Goal: Transaction & Acquisition: Purchase product/service

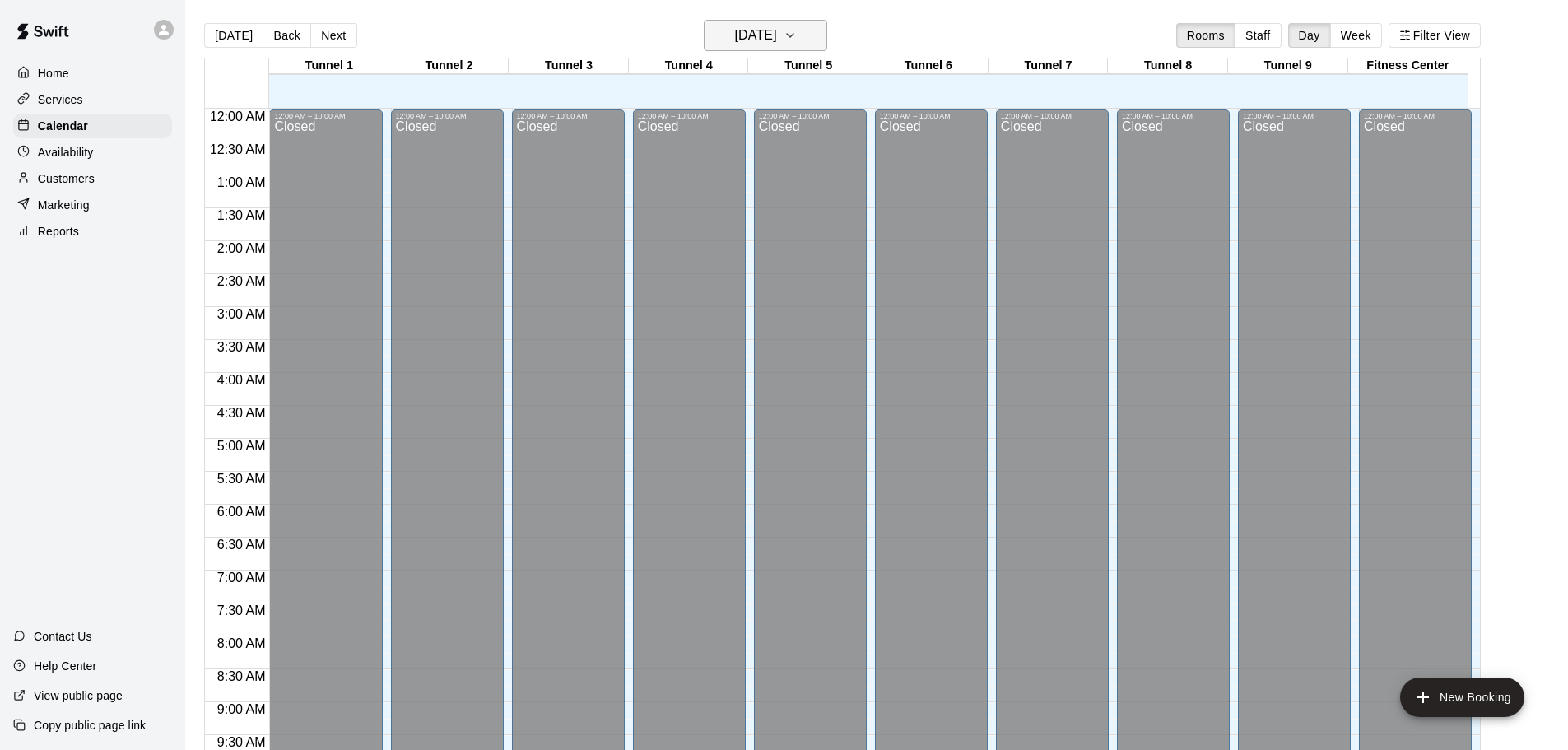
scroll to position [872, 0]
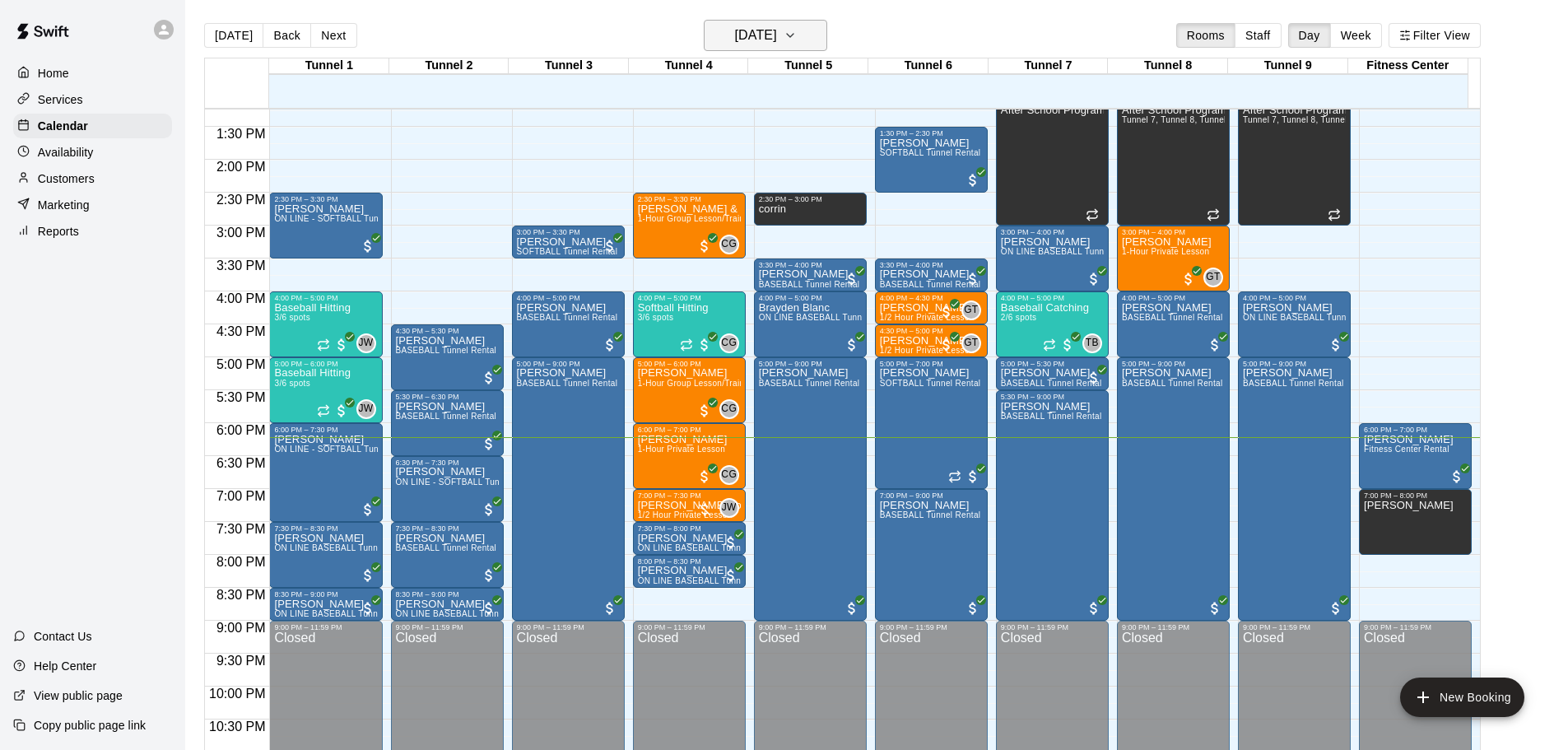
click at [777, 34] on h6 "[DATE]" at bounding box center [757, 36] width 42 height 23
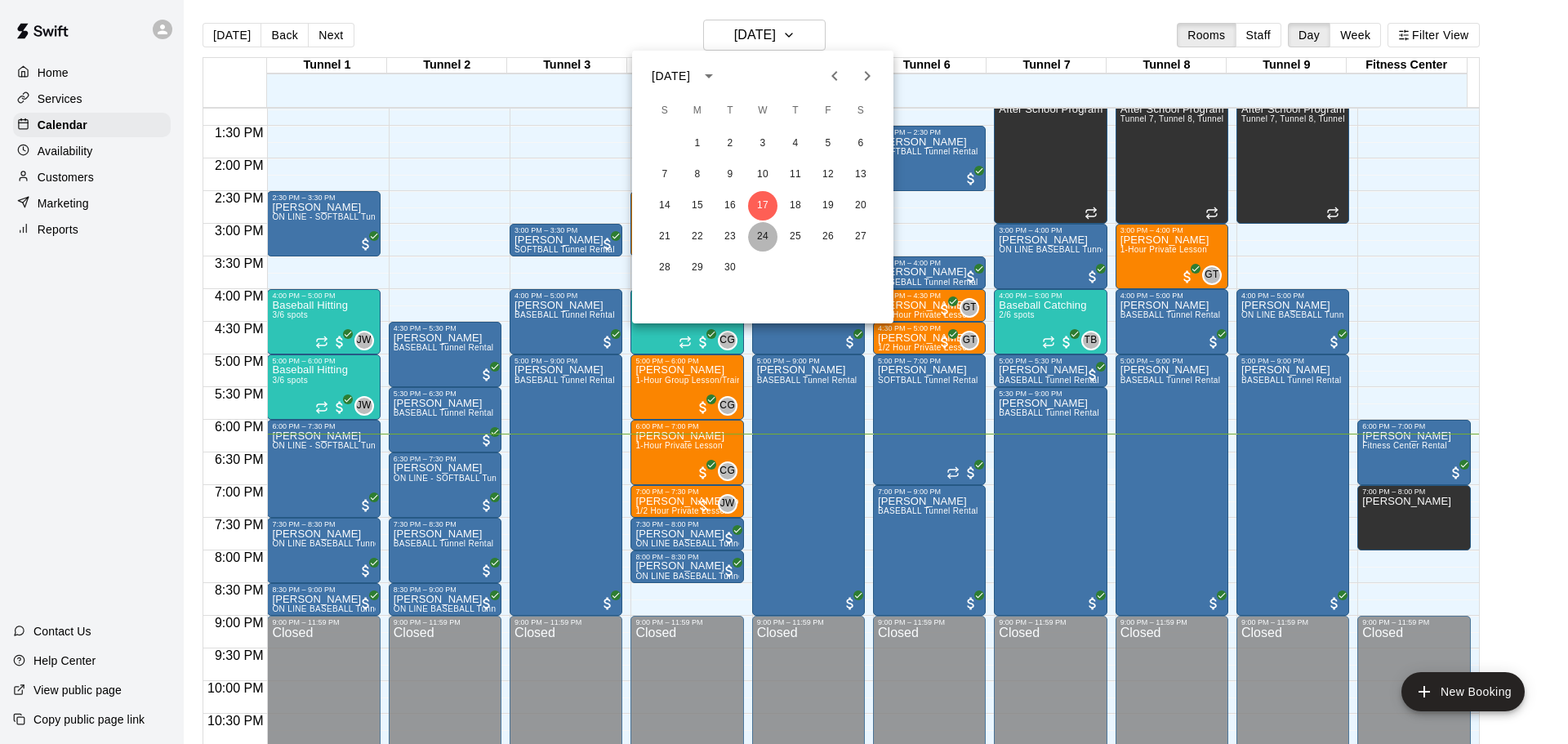
click at [771, 237] on button "24" at bounding box center [763, 237] width 30 height 30
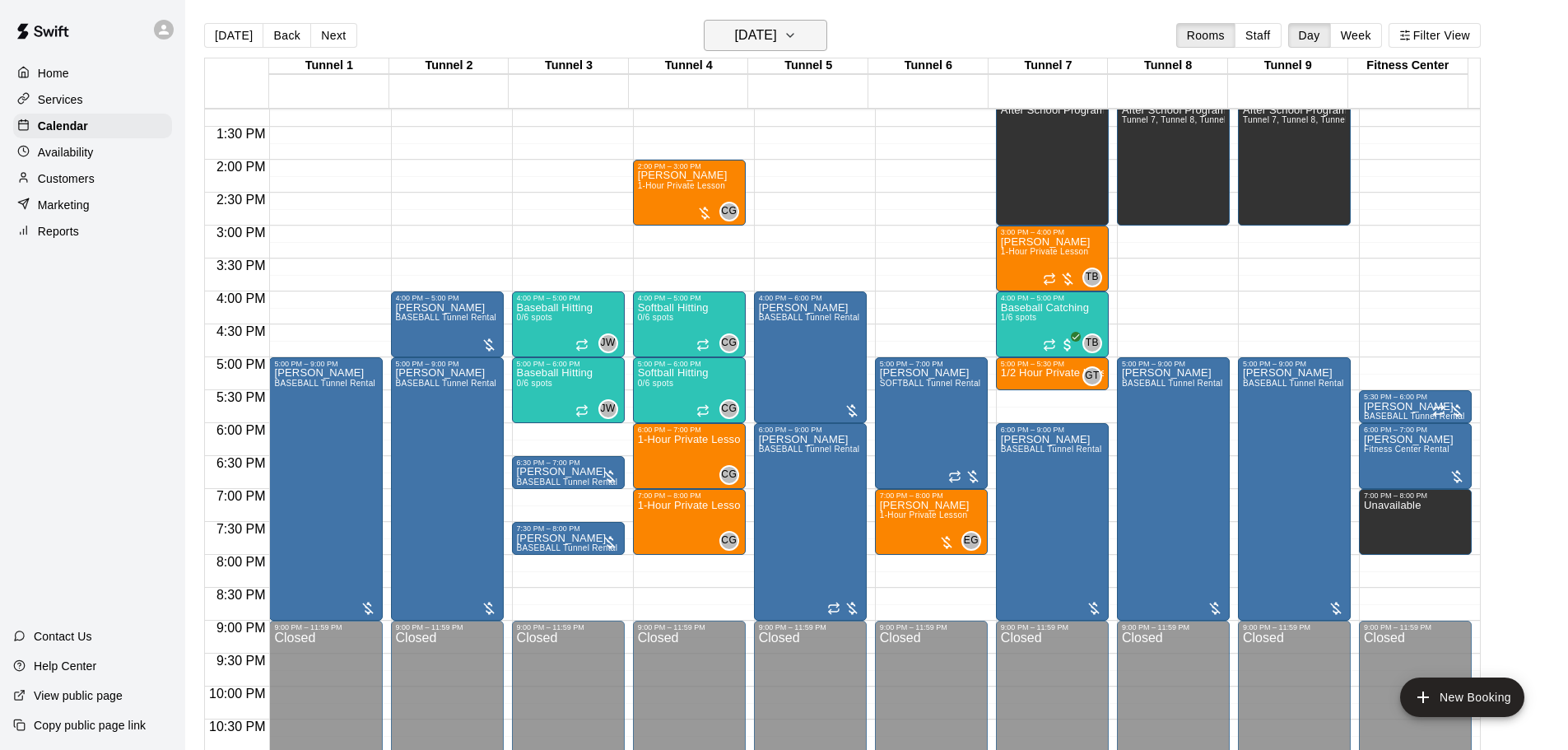
click at [777, 35] on h6 "[DATE]" at bounding box center [757, 36] width 42 height 23
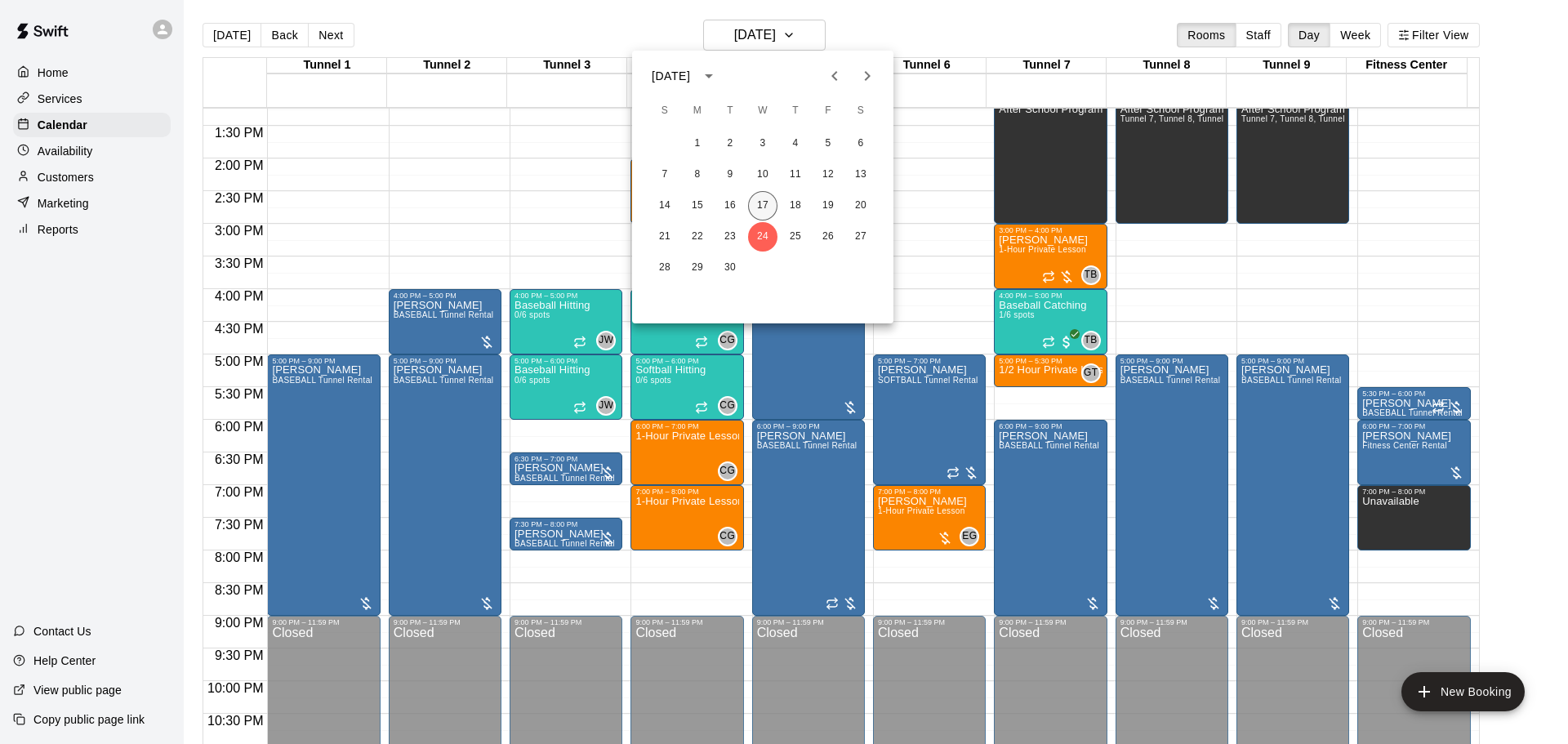
click at [763, 210] on button "17" at bounding box center [763, 205] width 30 height 30
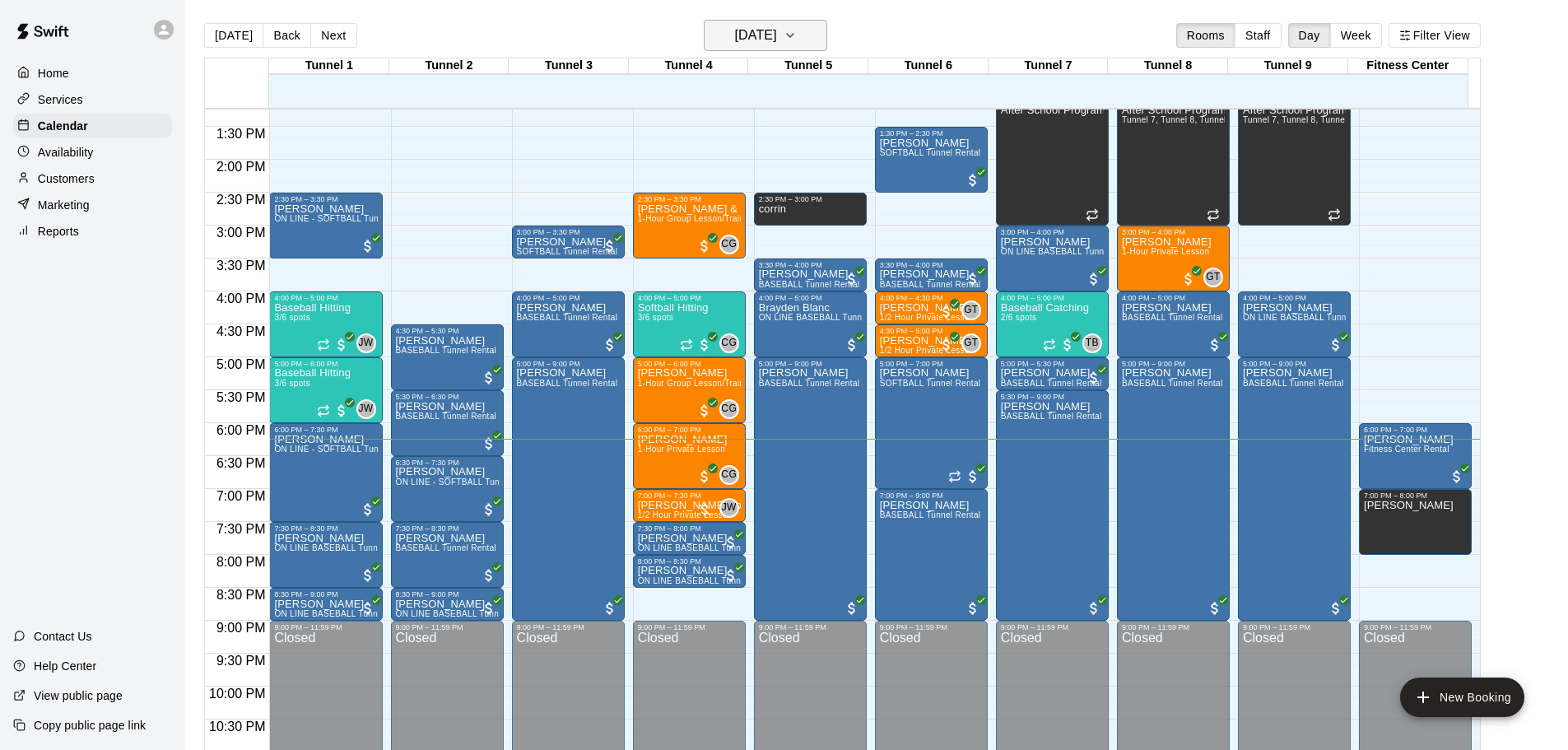
click at [777, 36] on h6 "[DATE]" at bounding box center [757, 36] width 42 height 23
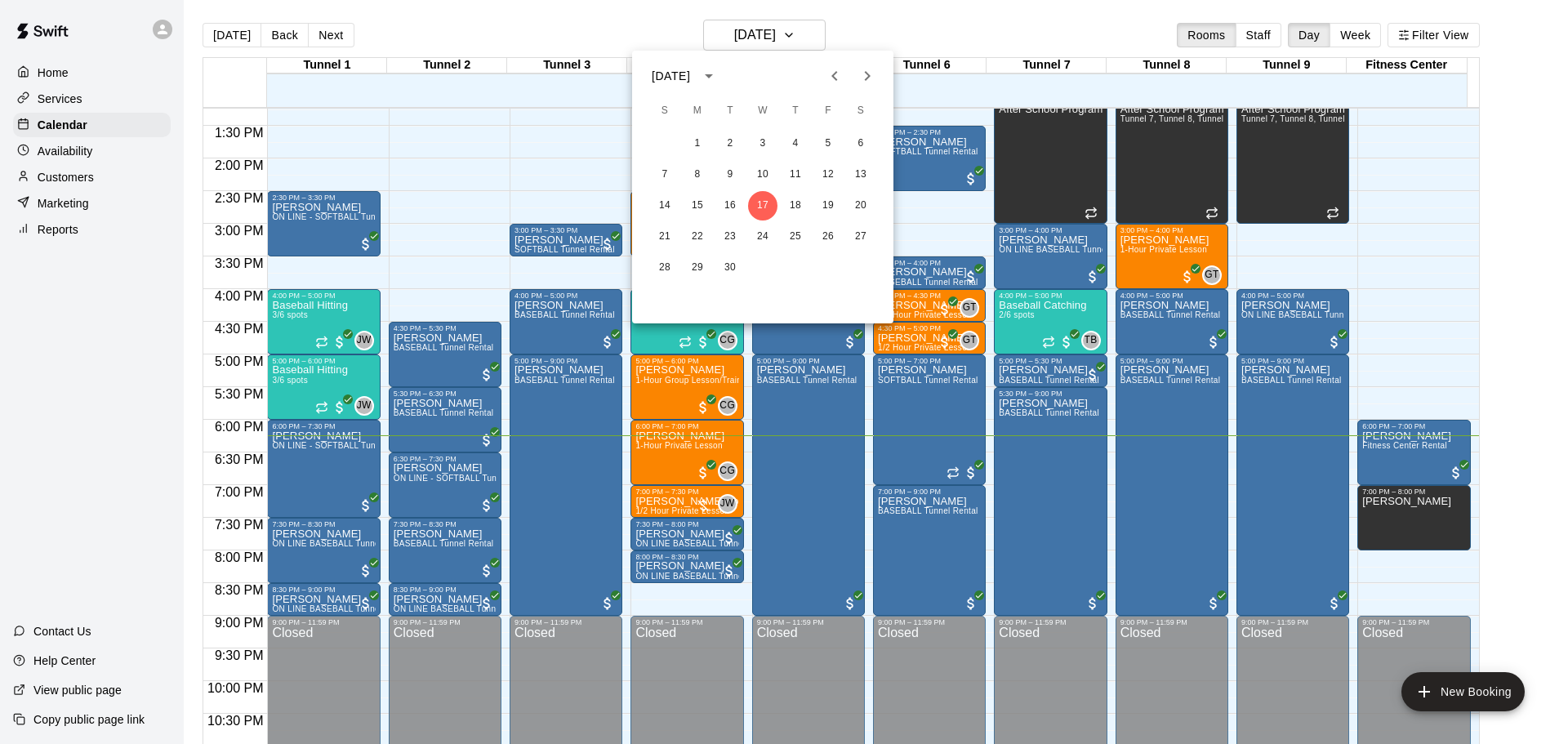
click at [857, 190] on div "1 2 3 4 5 6 7 8 9 10 11 12 13 14 15 16 17 18 19 20 21 22 23 24 25 26 27 28 29 30" at bounding box center [763, 205] width 262 height 157
click at [856, 206] on button "20" at bounding box center [860, 205] width 30 height 30
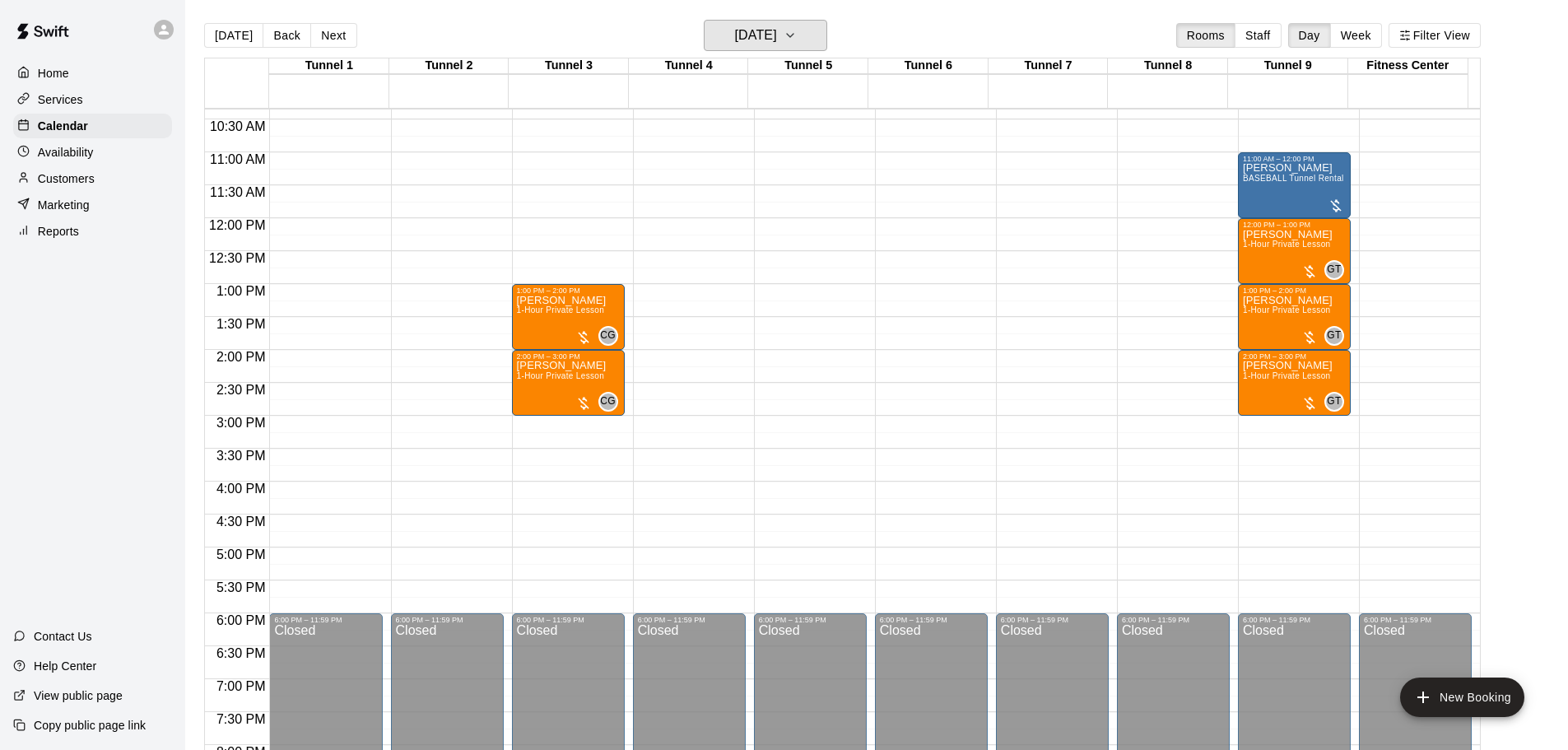
scroll to position [708, 0]
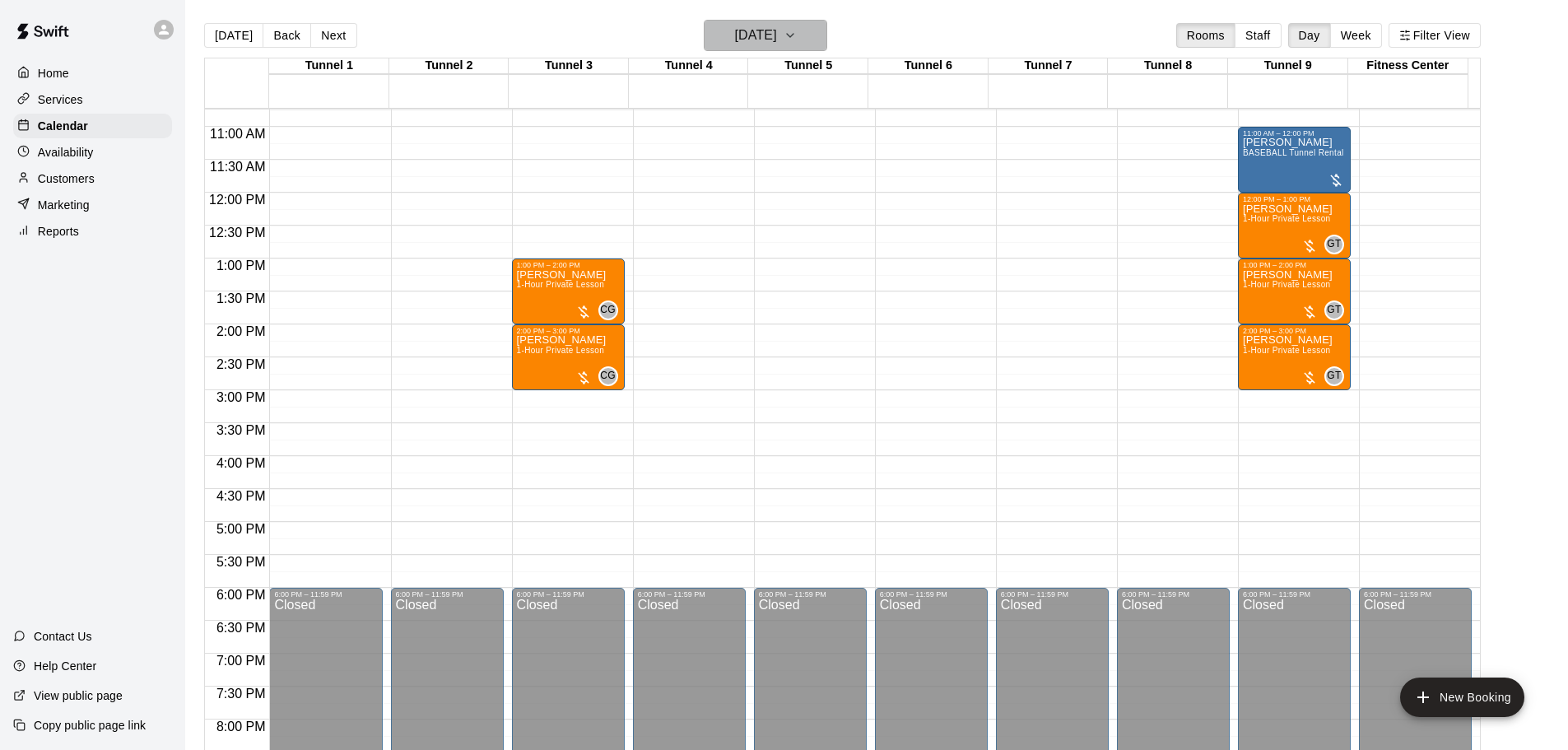
click at [761, 20] on button "[DATE]" at bounding box center [765, 36] width 123 height 32
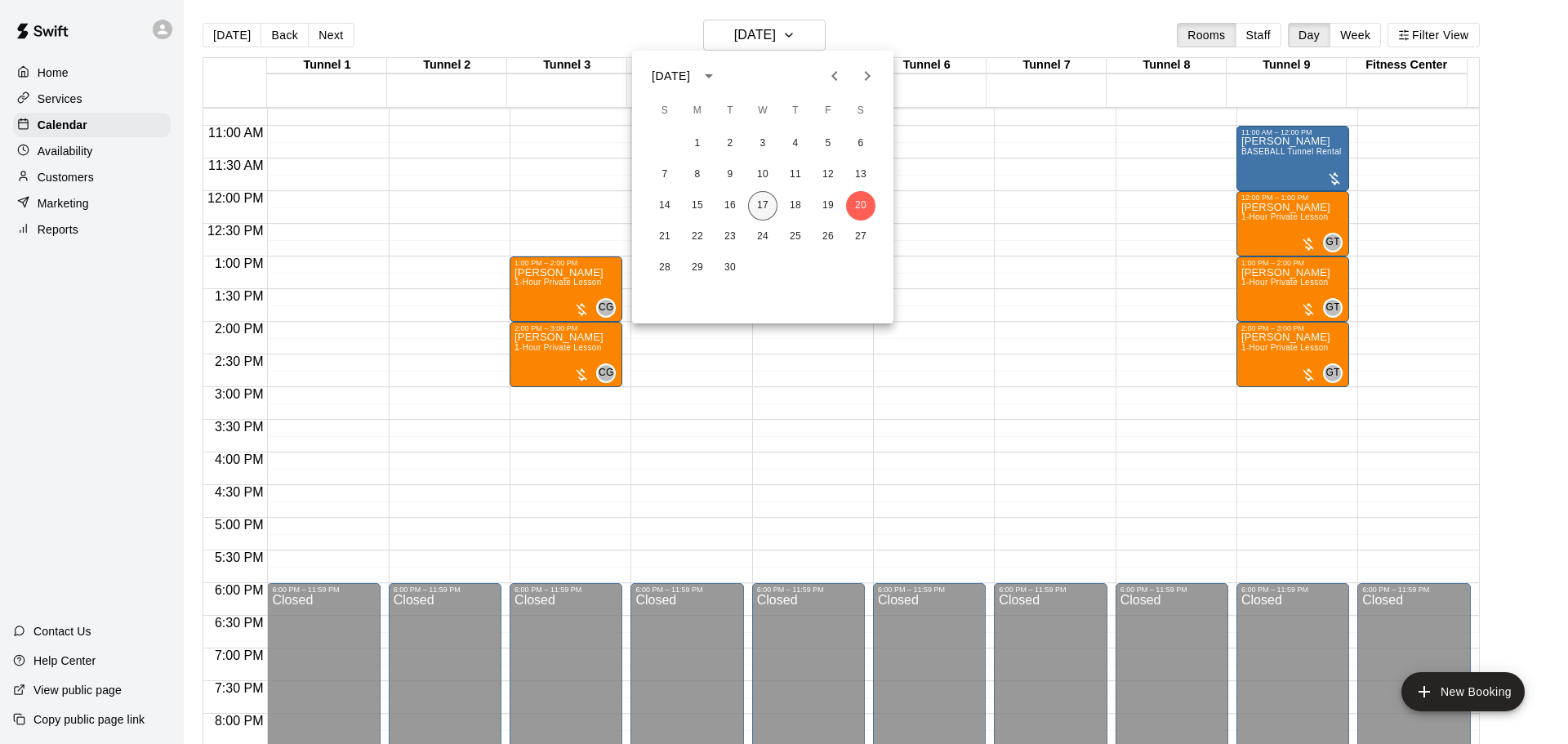
click at [765, 206] on button "17" at bounding box center [763, 205] width 30 height 30
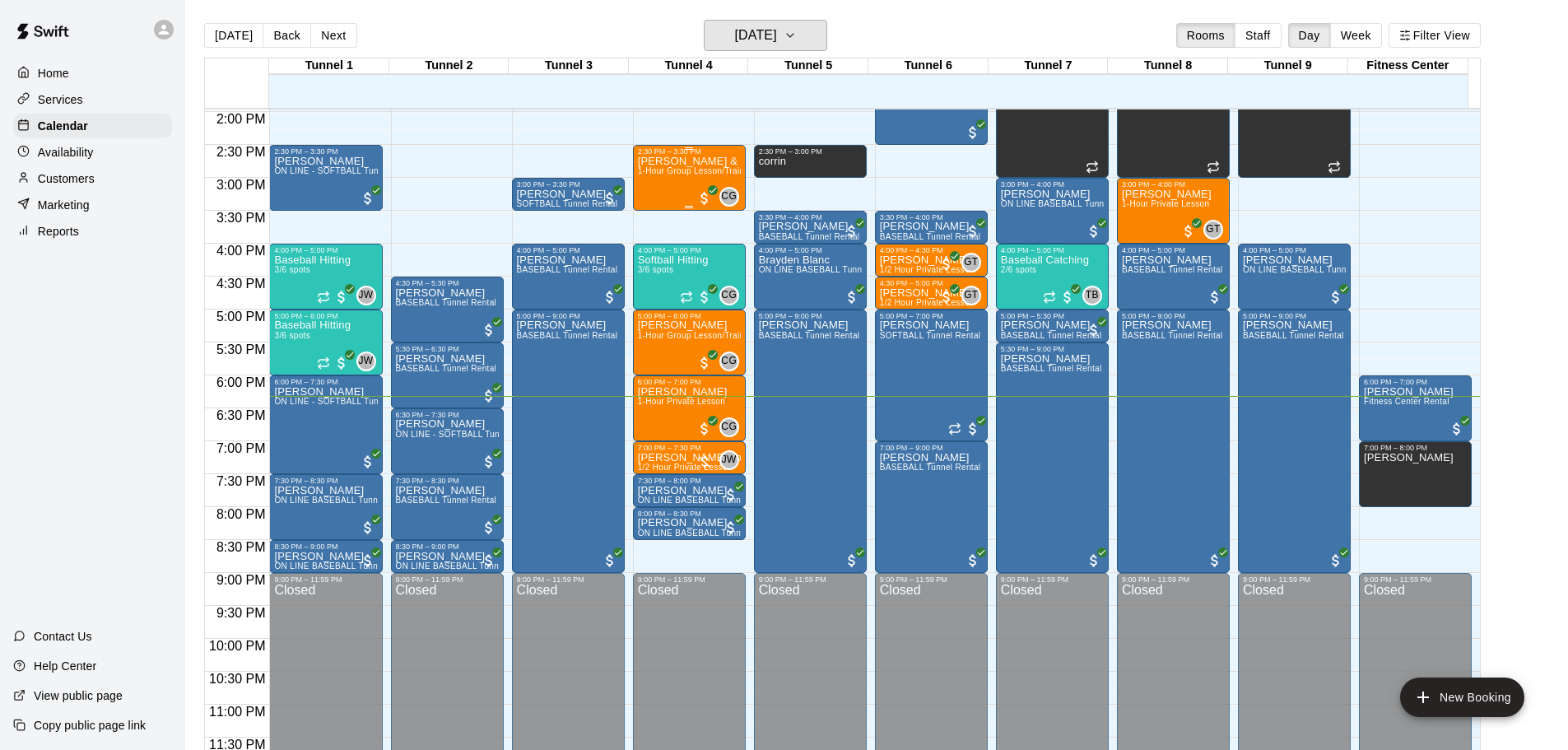
scroll to position [923, 0]
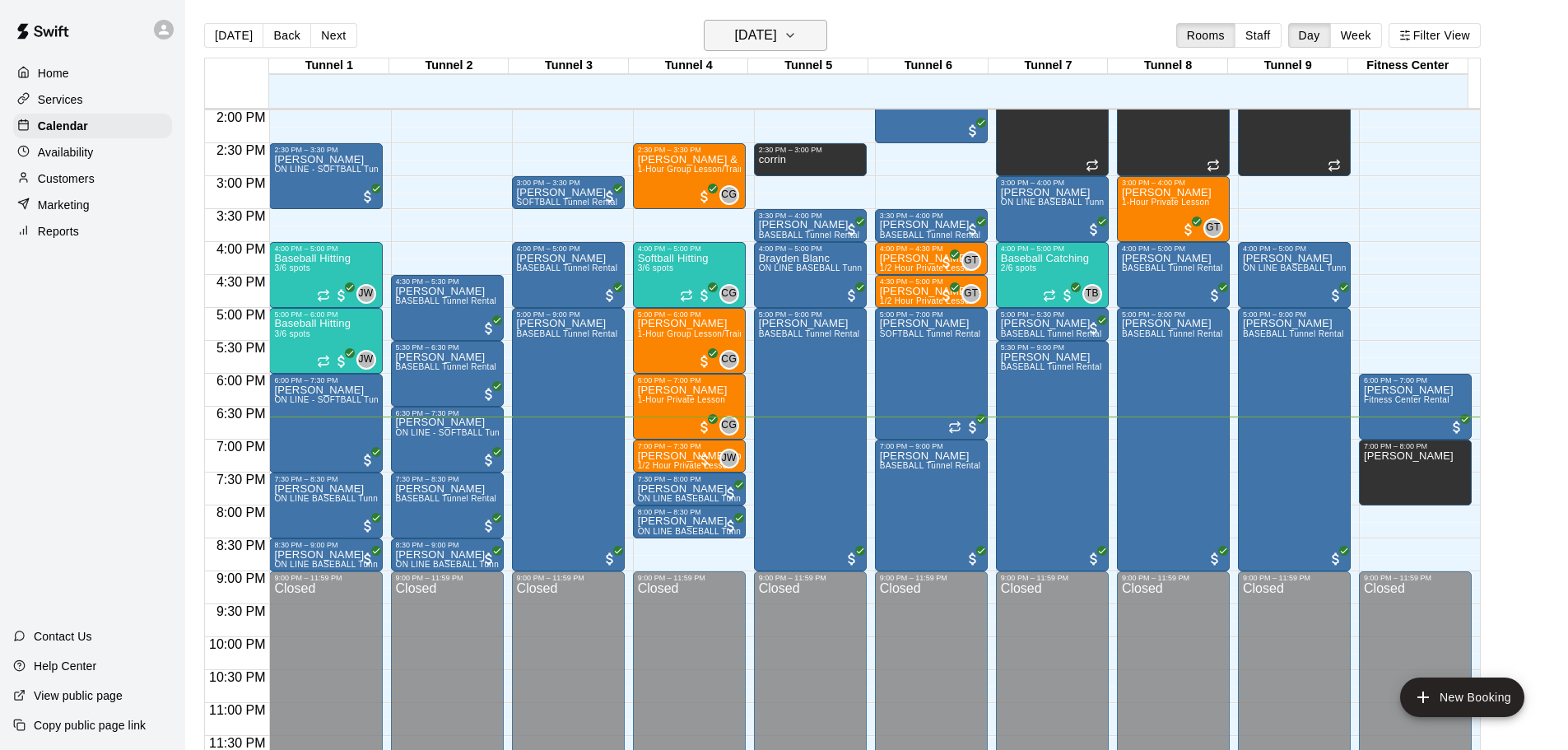
click at [797, 41] on icon "button" at bounding box center [790, 36] width 13 height 20
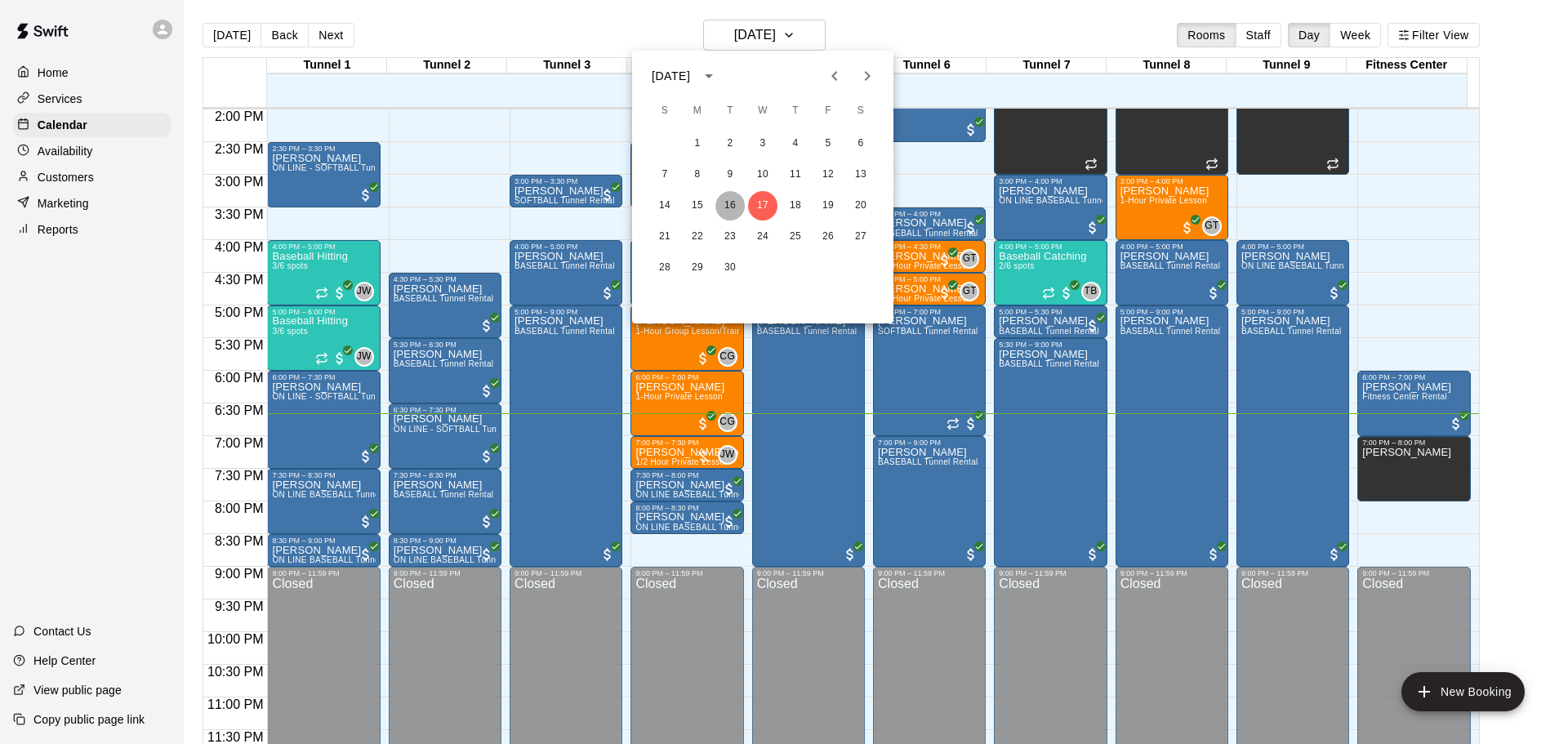
click at [735, 207] on button "16" at bounding box center [730, 205] width 30 height 30
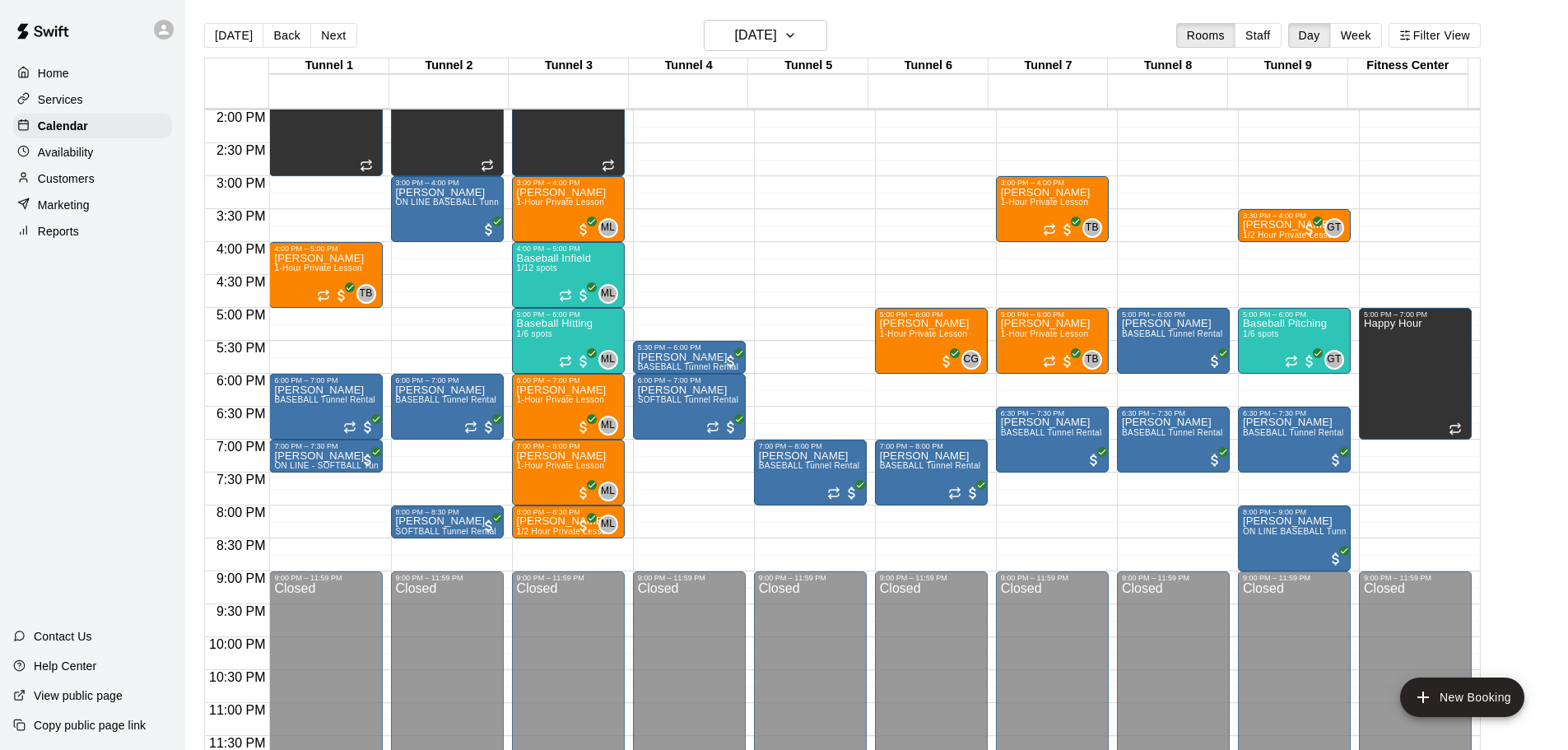
click at [834, 37] on div "[DATE] Back [DATE][DATE] Rooms Staff Day Week Filter View" at bounding box center [842, 39] width 1277 height 38
click at [797, 38] on icon "button" at bounding box center [790, 36] width 13 height 20
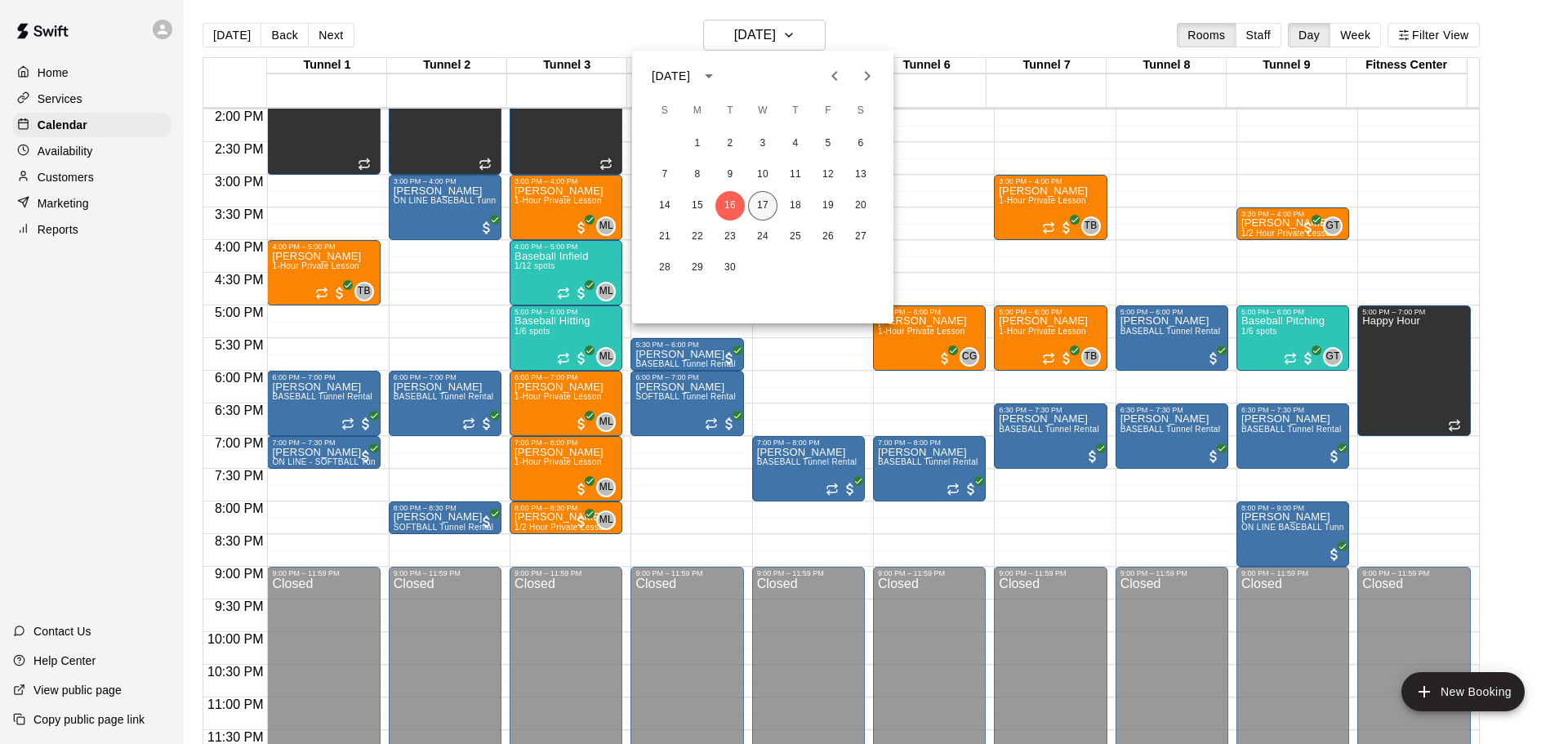
click at [756, 201] on button "17" at bounding box center [763, 205] width 30 height 30
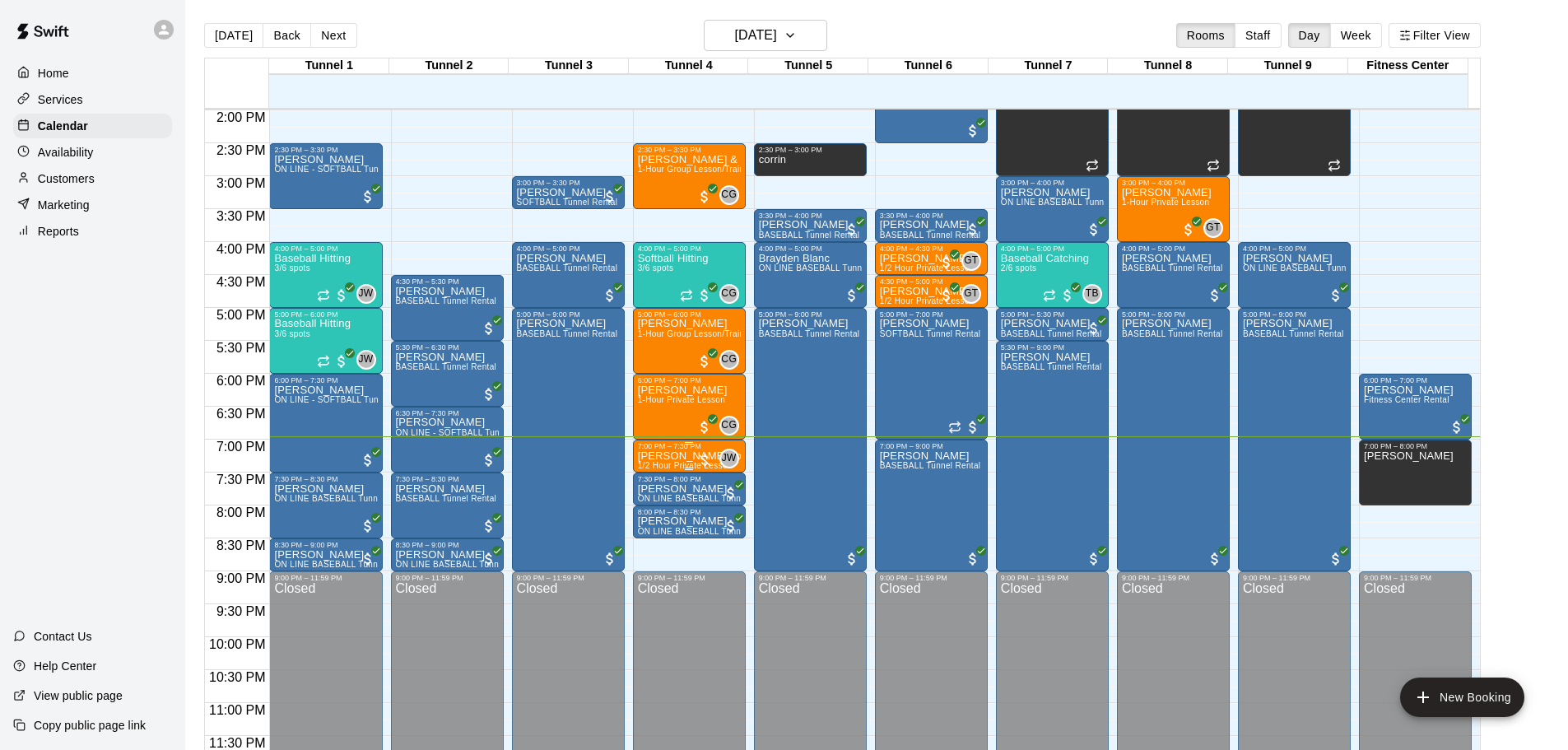
click at [701, 462] on div at bounding box center [705, 460] width 16 height 16
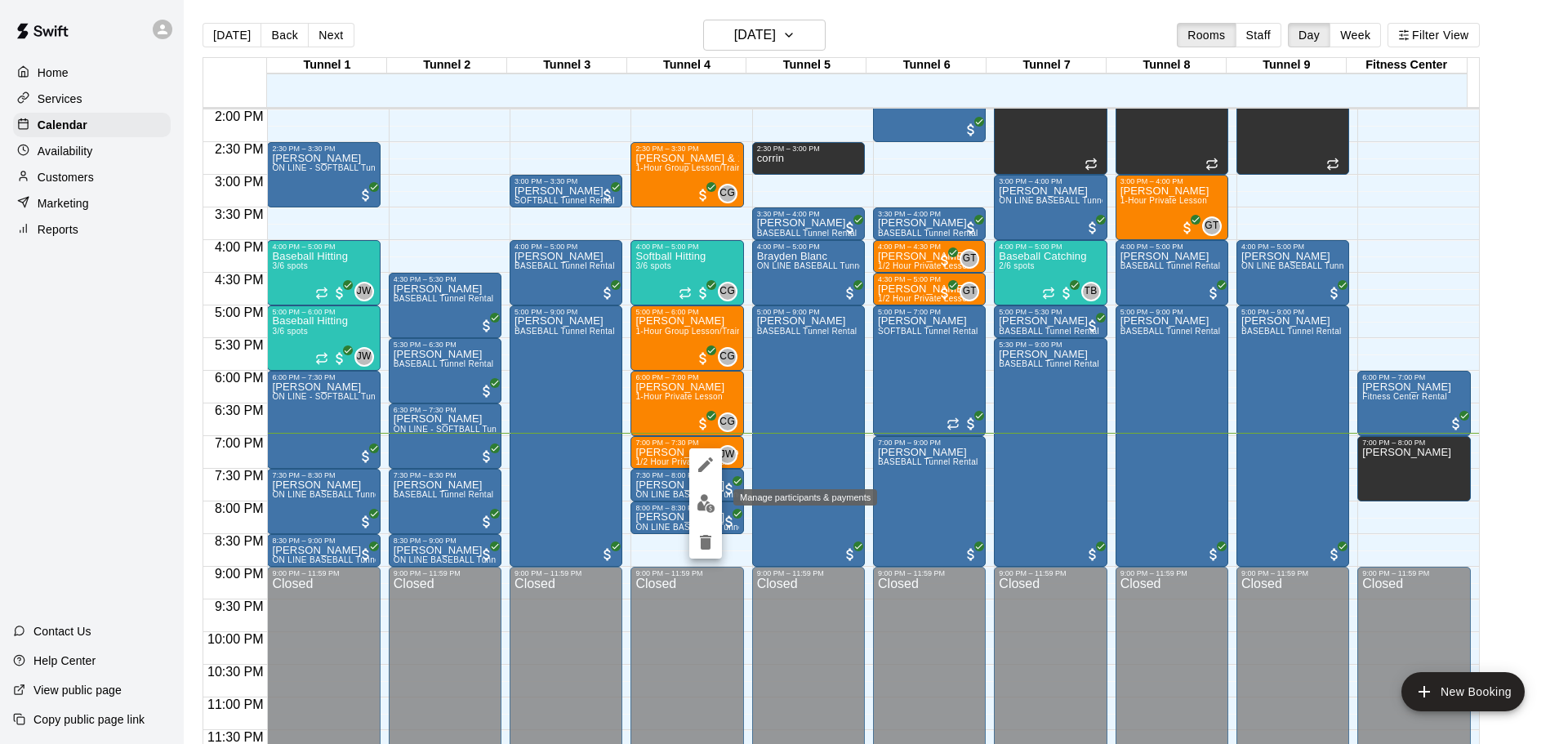
click at [701, 493] on button "edit" at bounding box center [706, 503] width 32 height 32
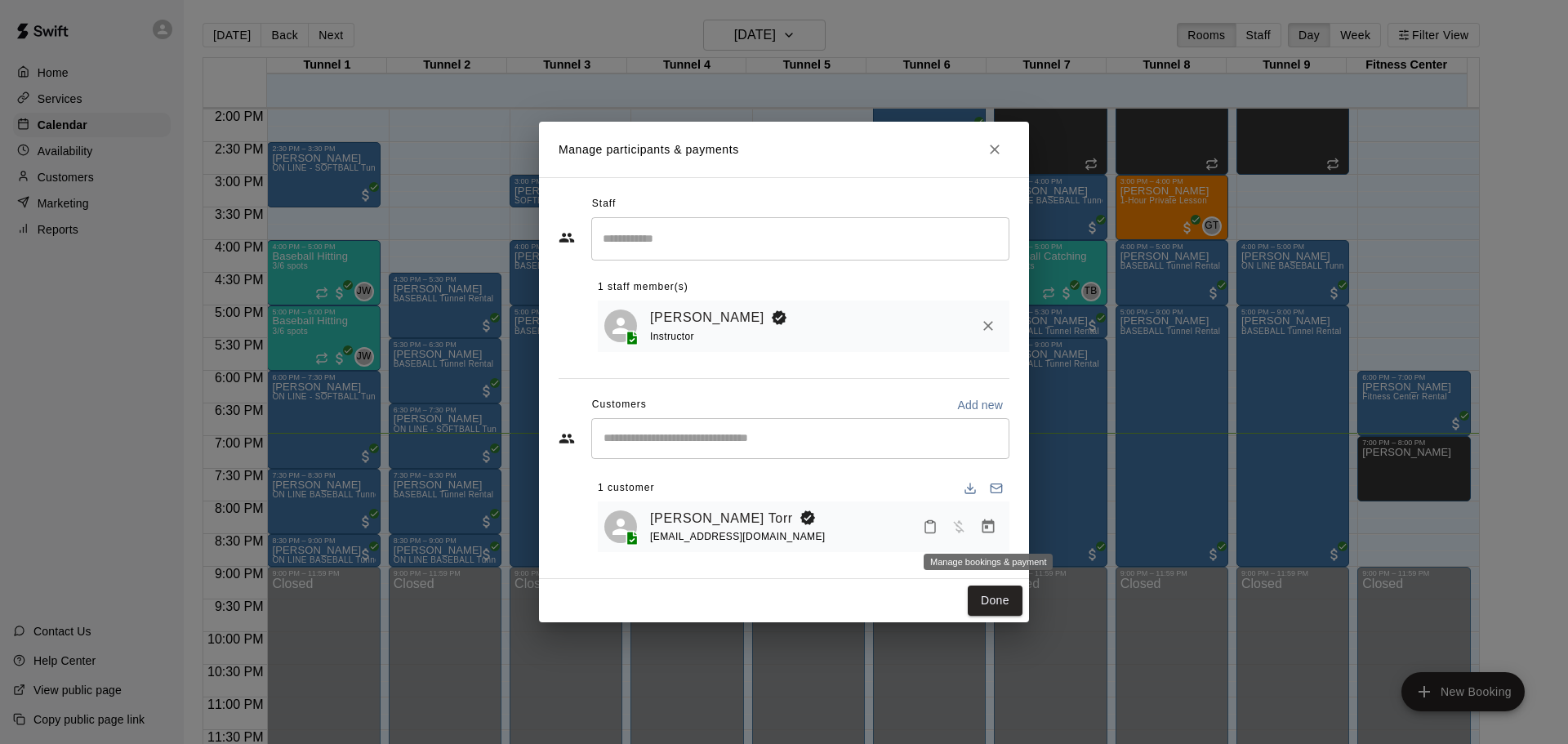
click at [995, 526] on icon "Manage bookings & payment" at bounding box center [987, 526] width 16 height 16
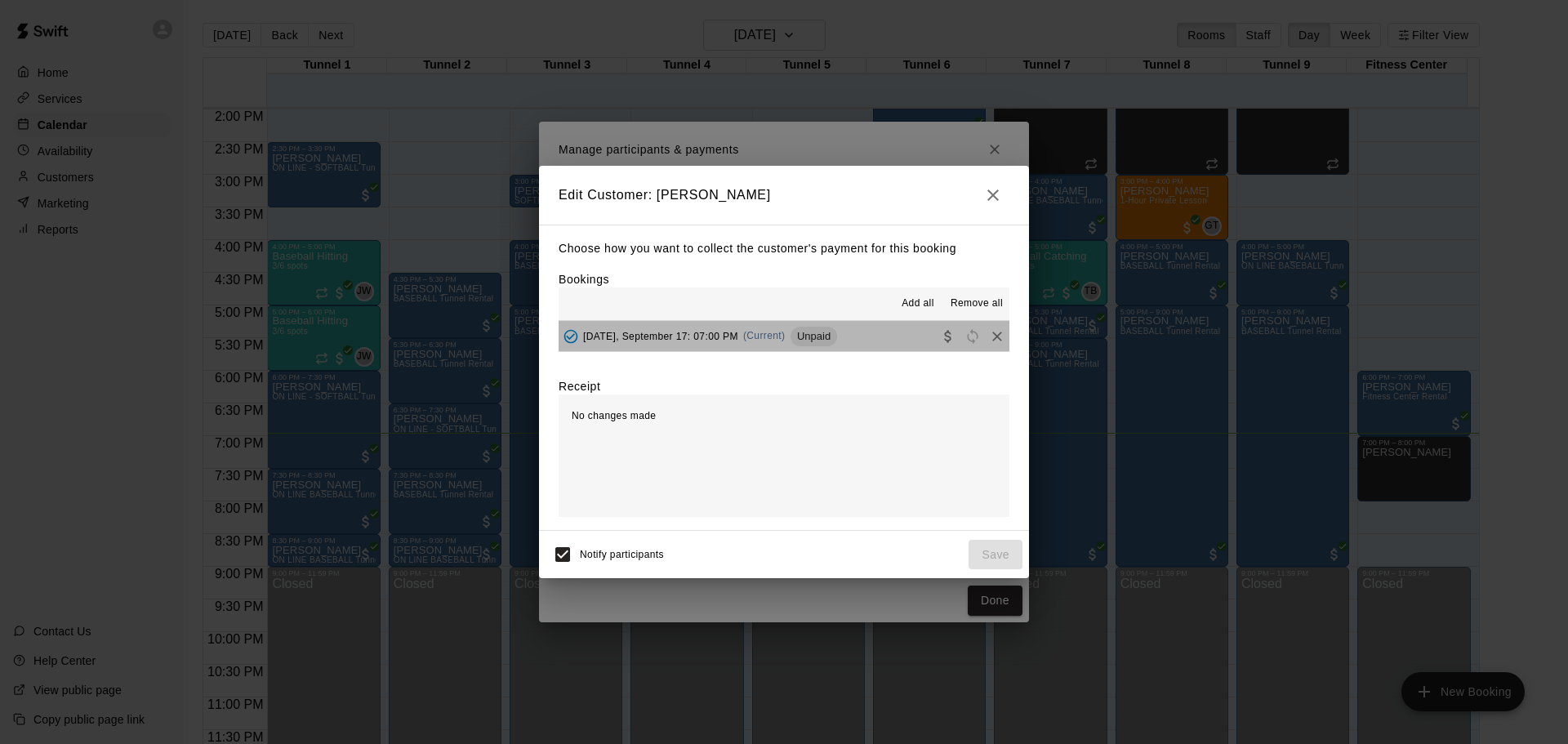
click at [816, 332] on span "Unpaid" at bounding box center [814, 336] width 47 height 12
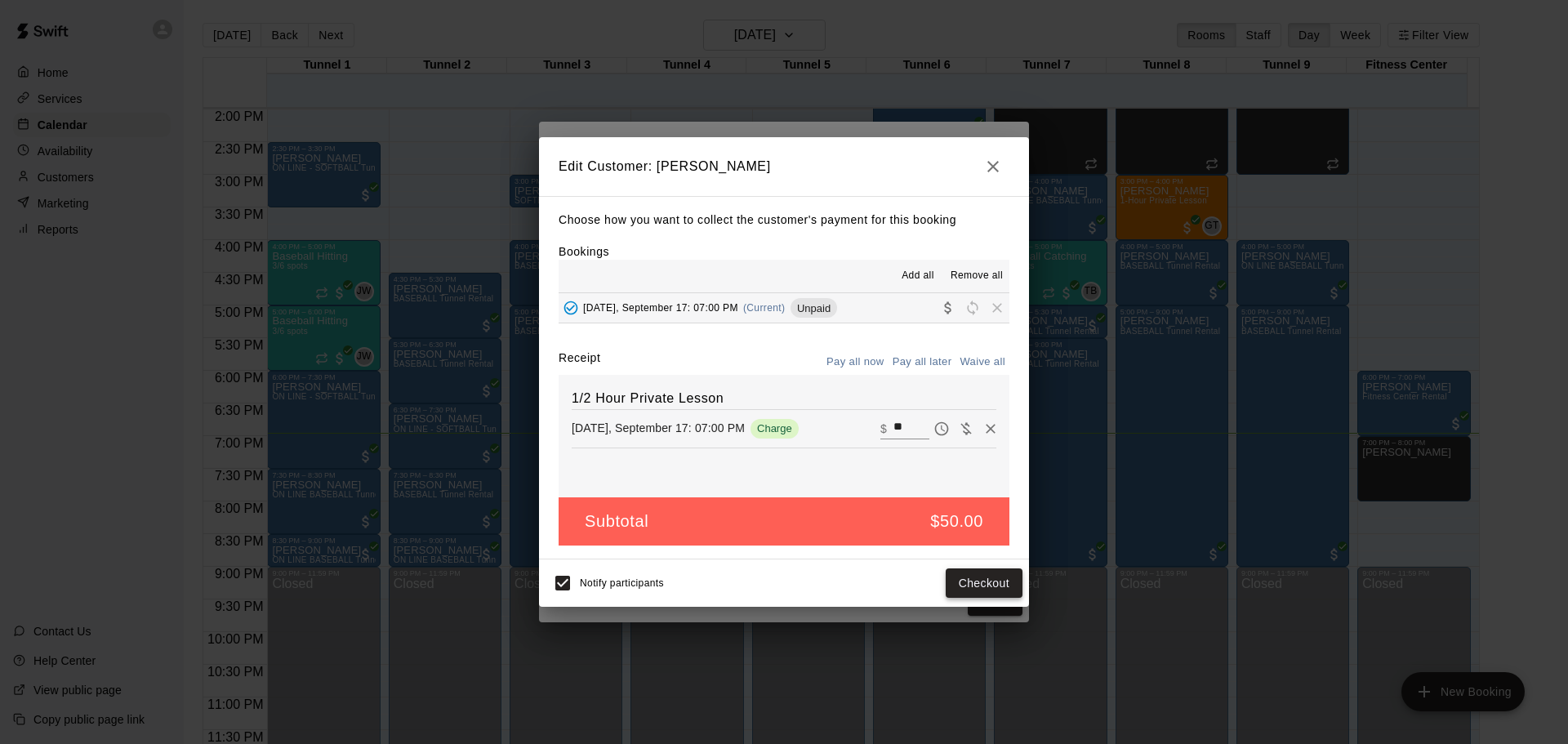
click at [974, 582] on button "Checkout" at bounding box center [985, 584] width 76 height 31
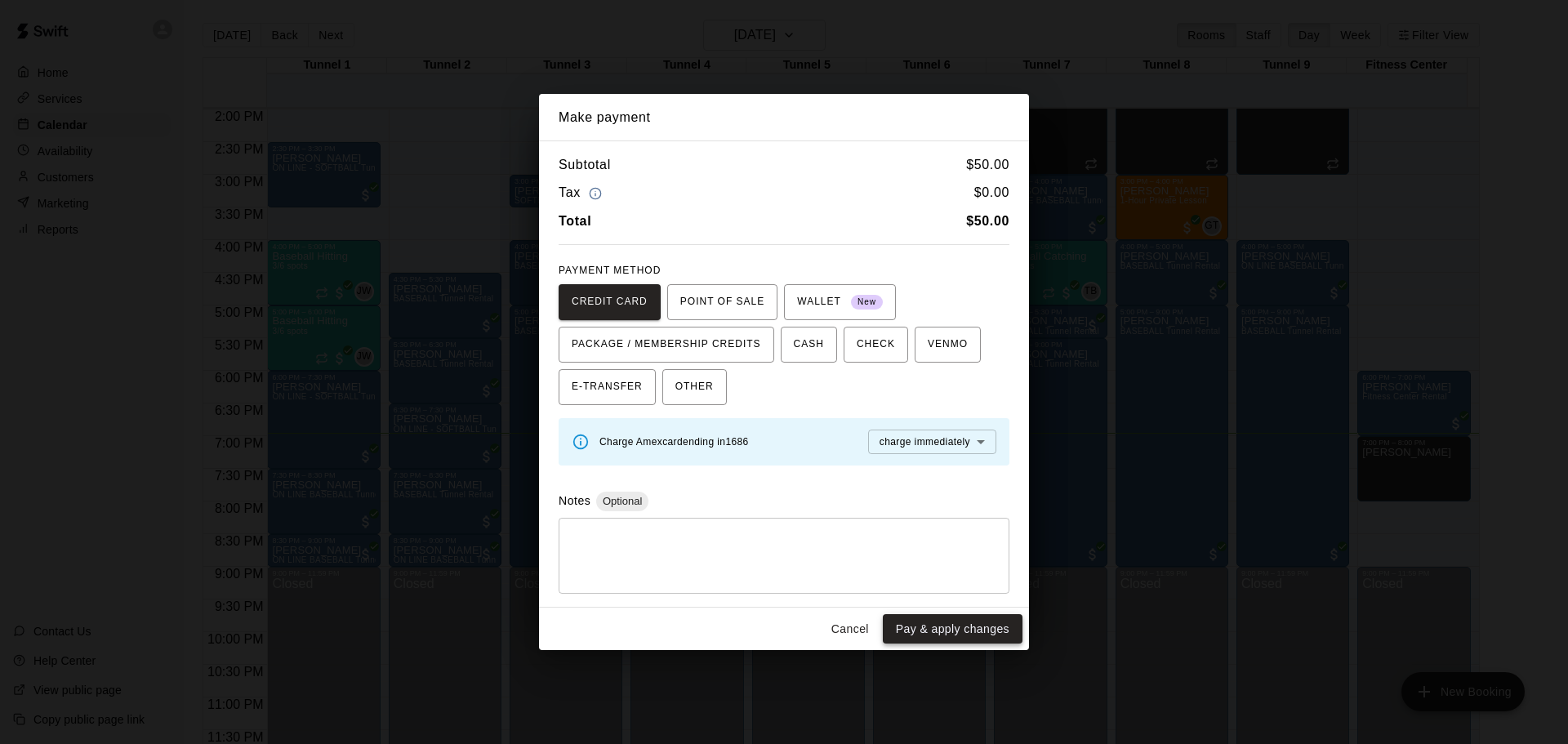
click at [964, 634] on button "Pay & apply changes" at bounding box center [953, 629] width 139 height 31
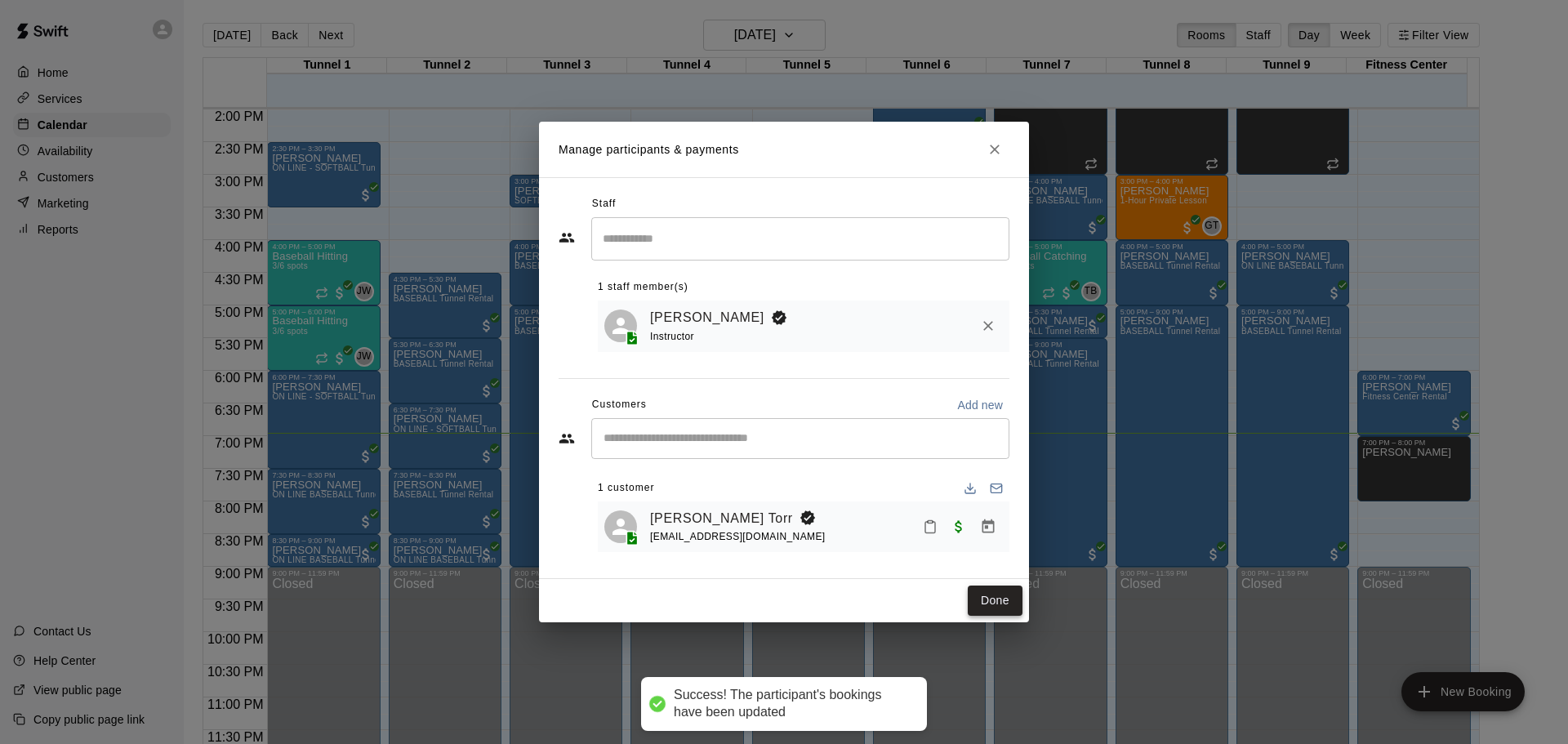
click at [997, 610] on button "Done" at bounding box center [995, 601] width 54 height 31
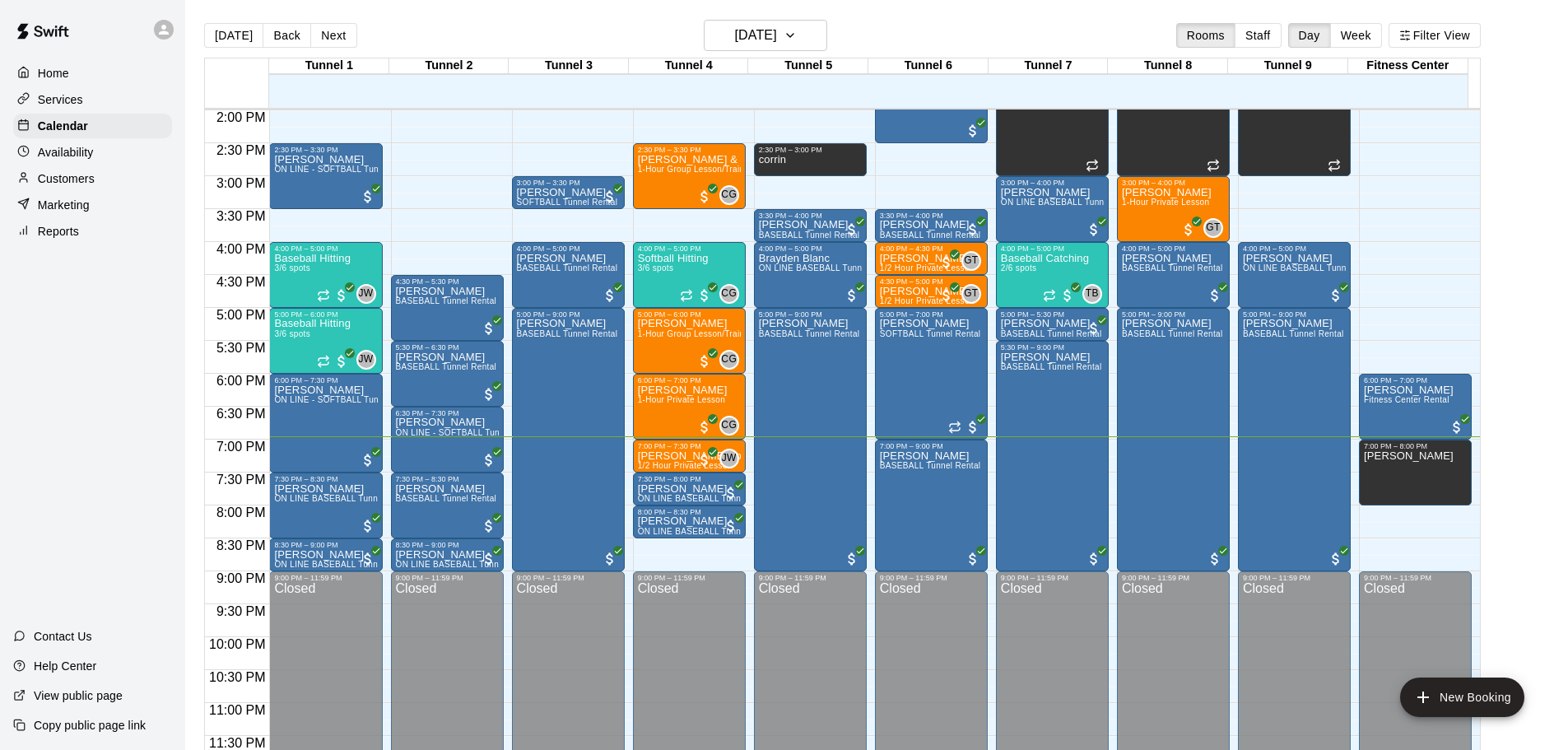
click at [237, 30] on button "[DATE]" at bounding box center [234, 36] width 60 height 25
click at [777, 32] on h6 "[DATE]" at bounding box center [757, 36] width 42 height 23
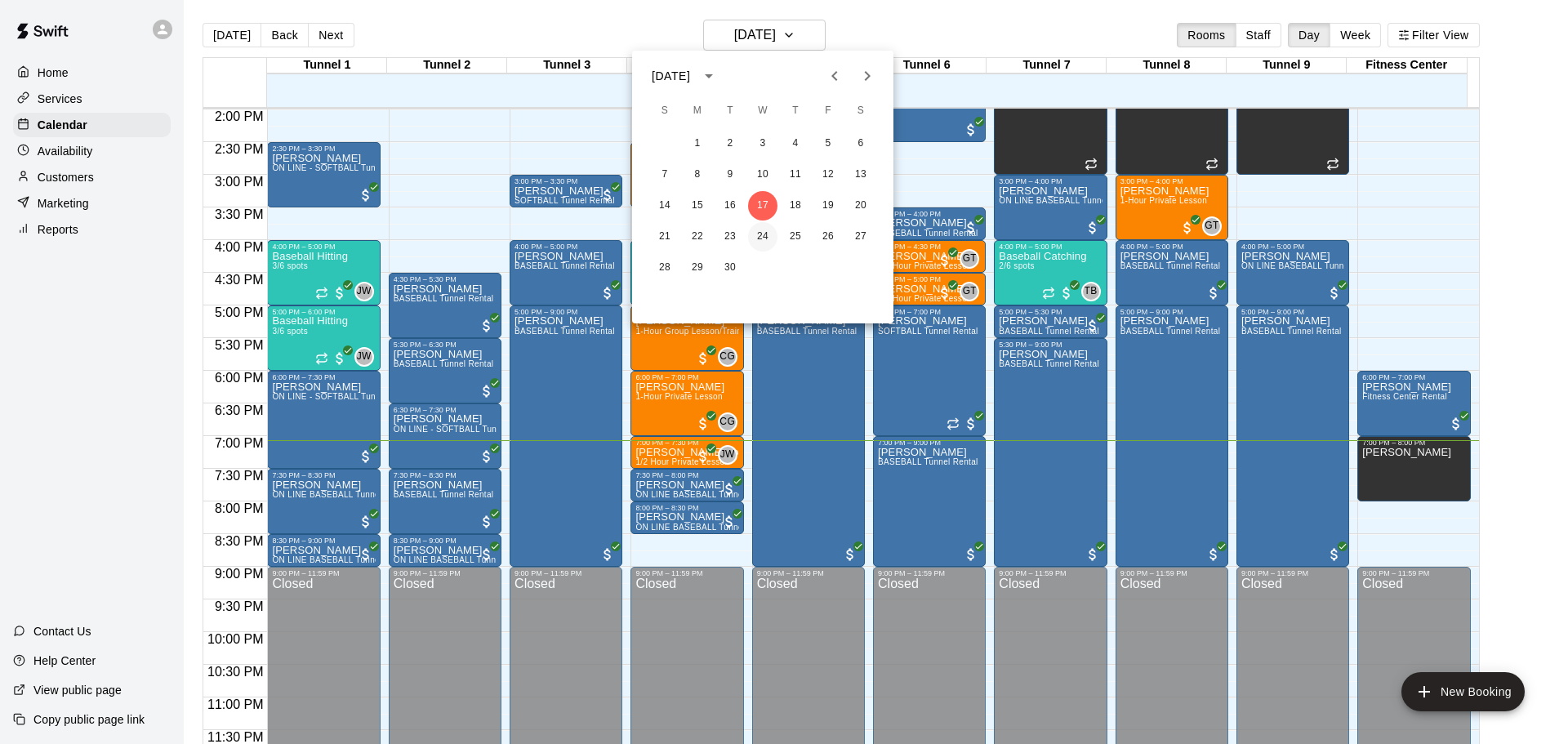
click at [771, 229] on button "24" at bounding box center [763, 237] width 30 height 30
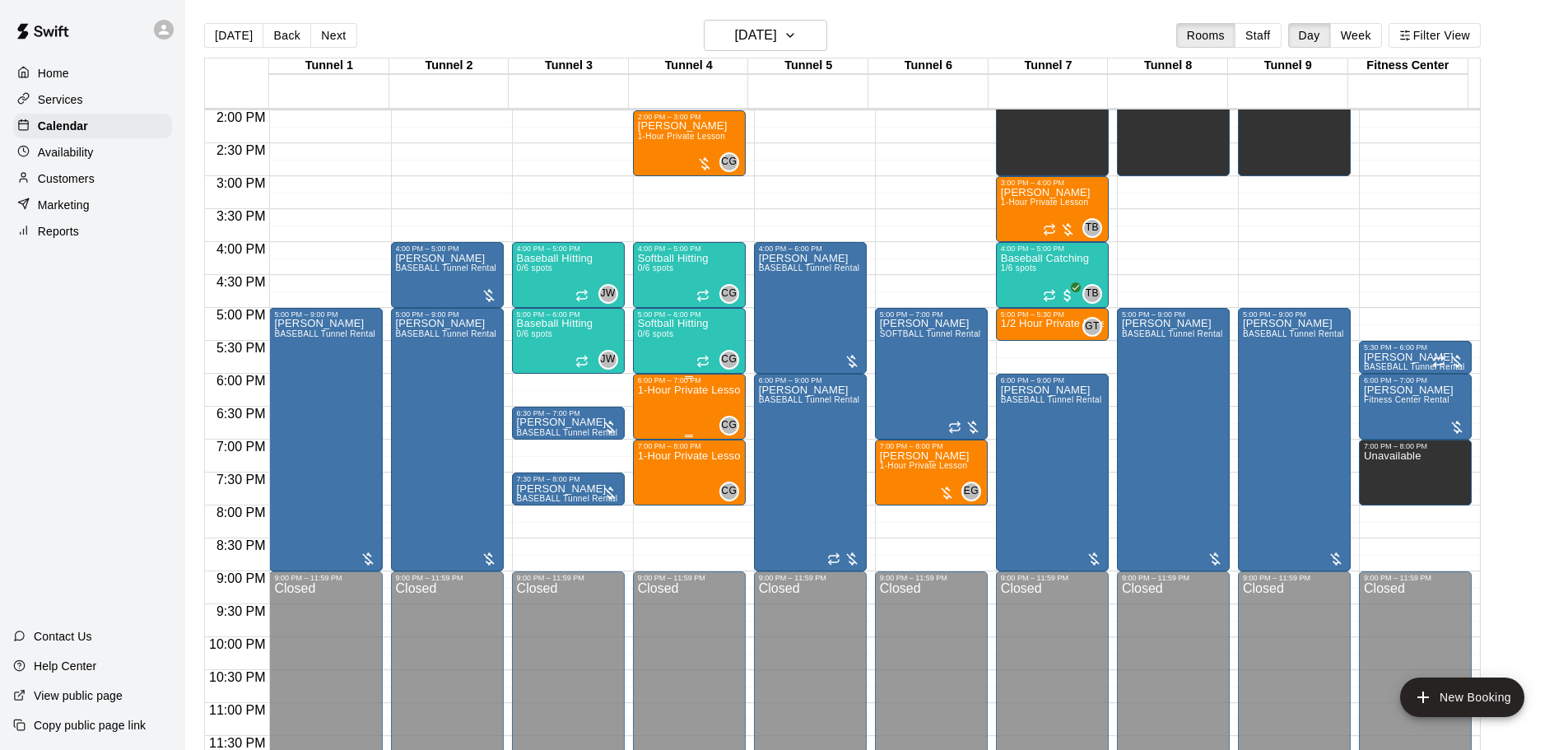
click at [694, 417] on div "1-Hour Private Lesson" at bounding box center [689, 759] width 103 height 750
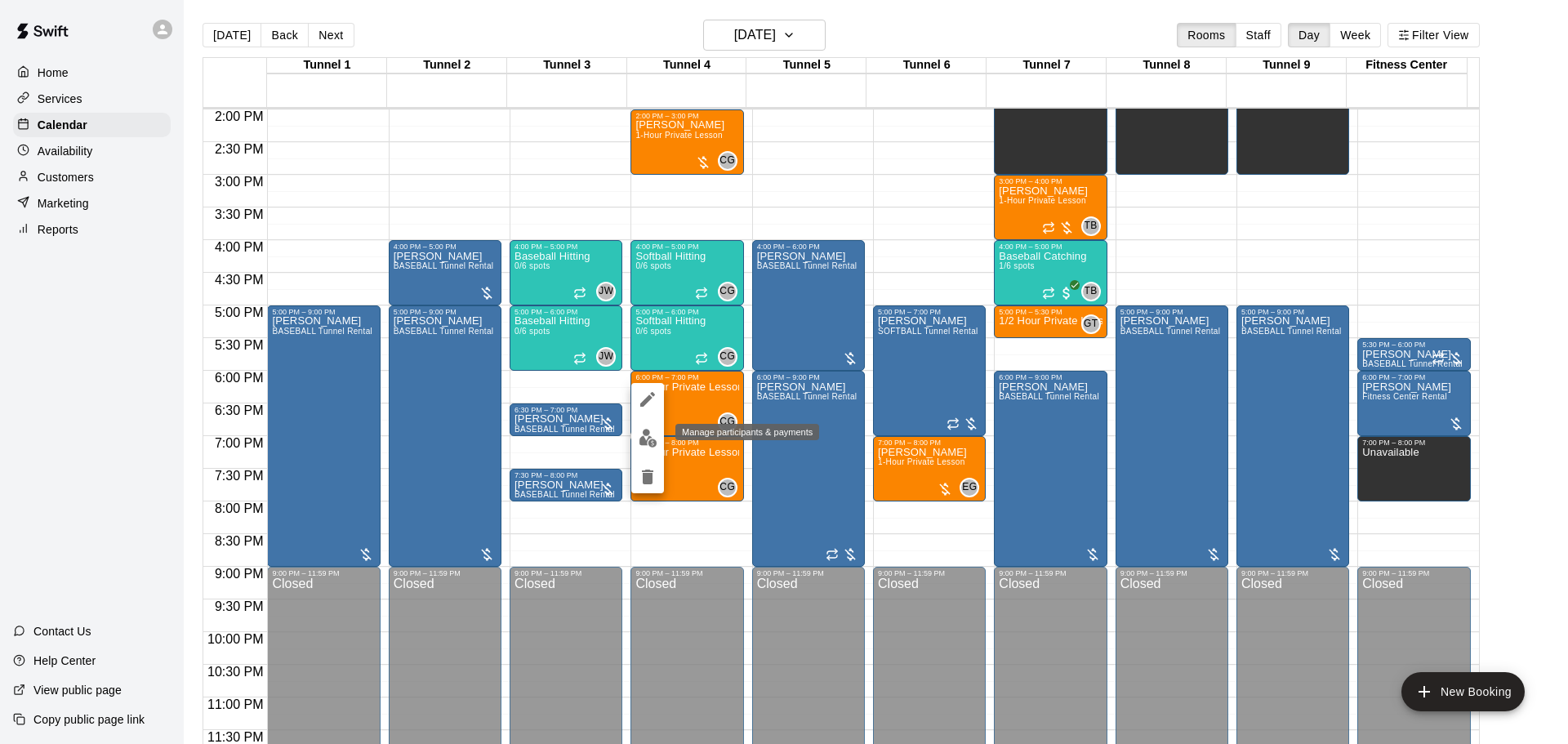
click at [642, 437] on img "edit" at bounding box center [648, 438] width 19 height 19
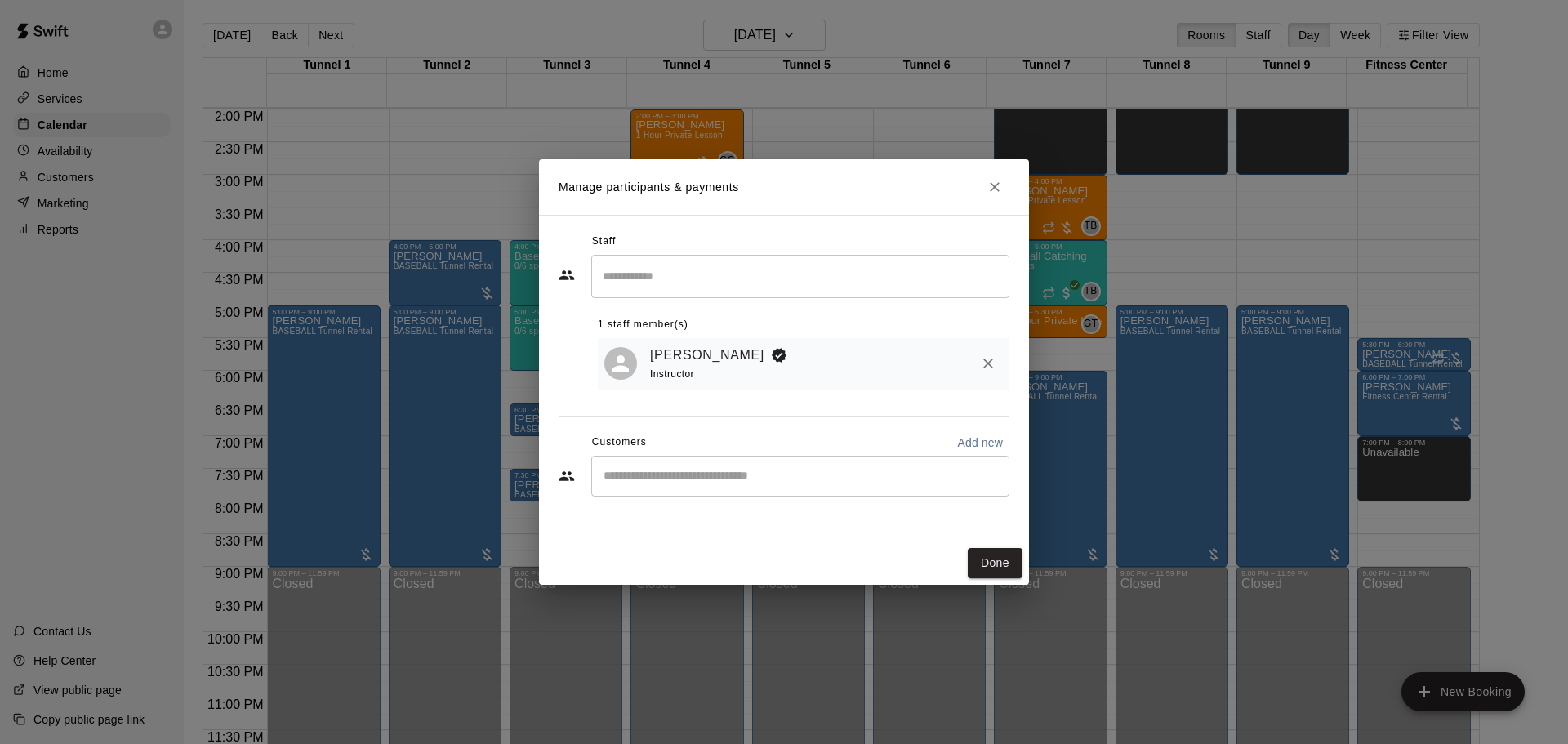
click at [700, 476] on input "Start typing to search customers..." at bounding box center [800, 476] width 404 height 16
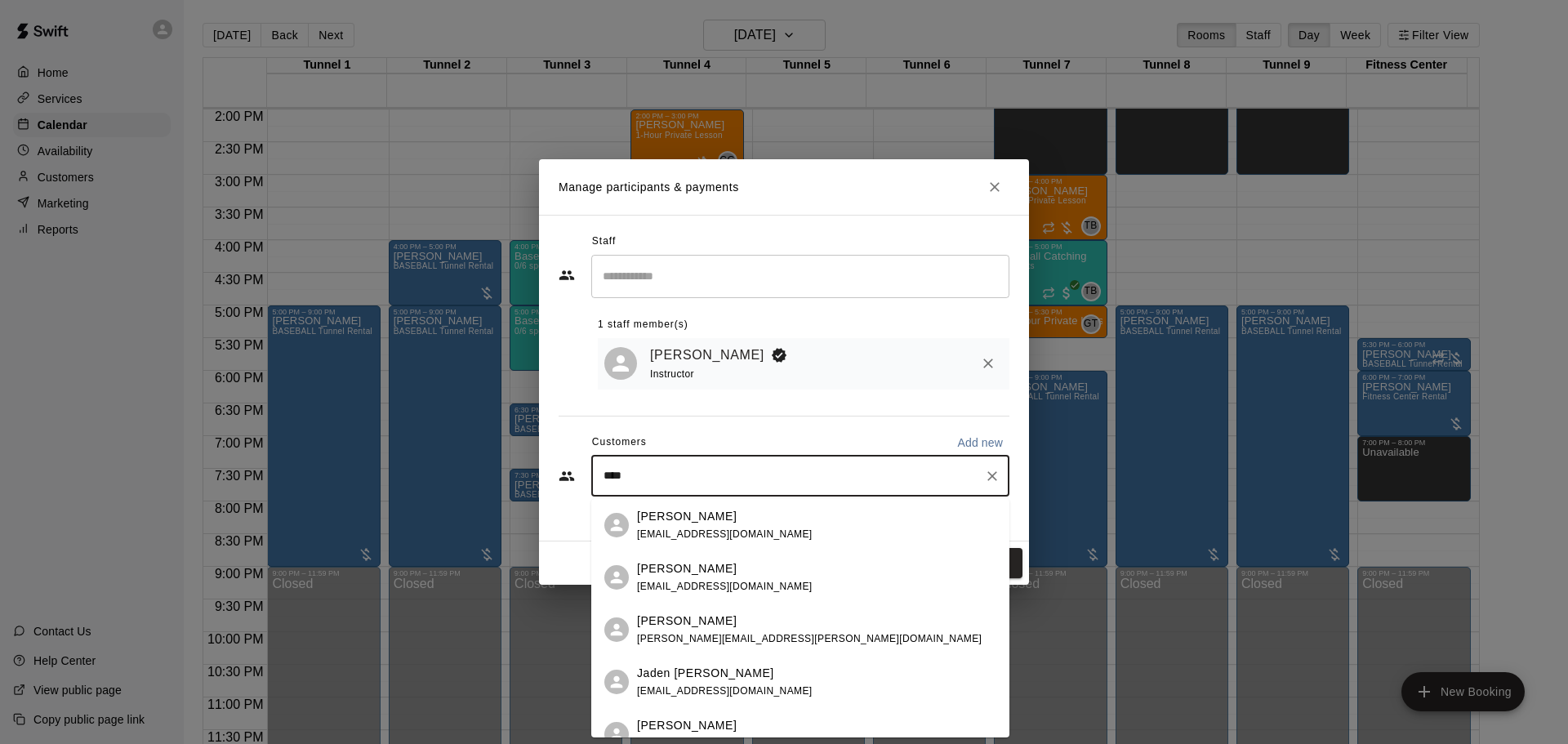
type input "****"
click at [996, 188] on icon "Close" at bounding box center [995, 187] width 10 height 10
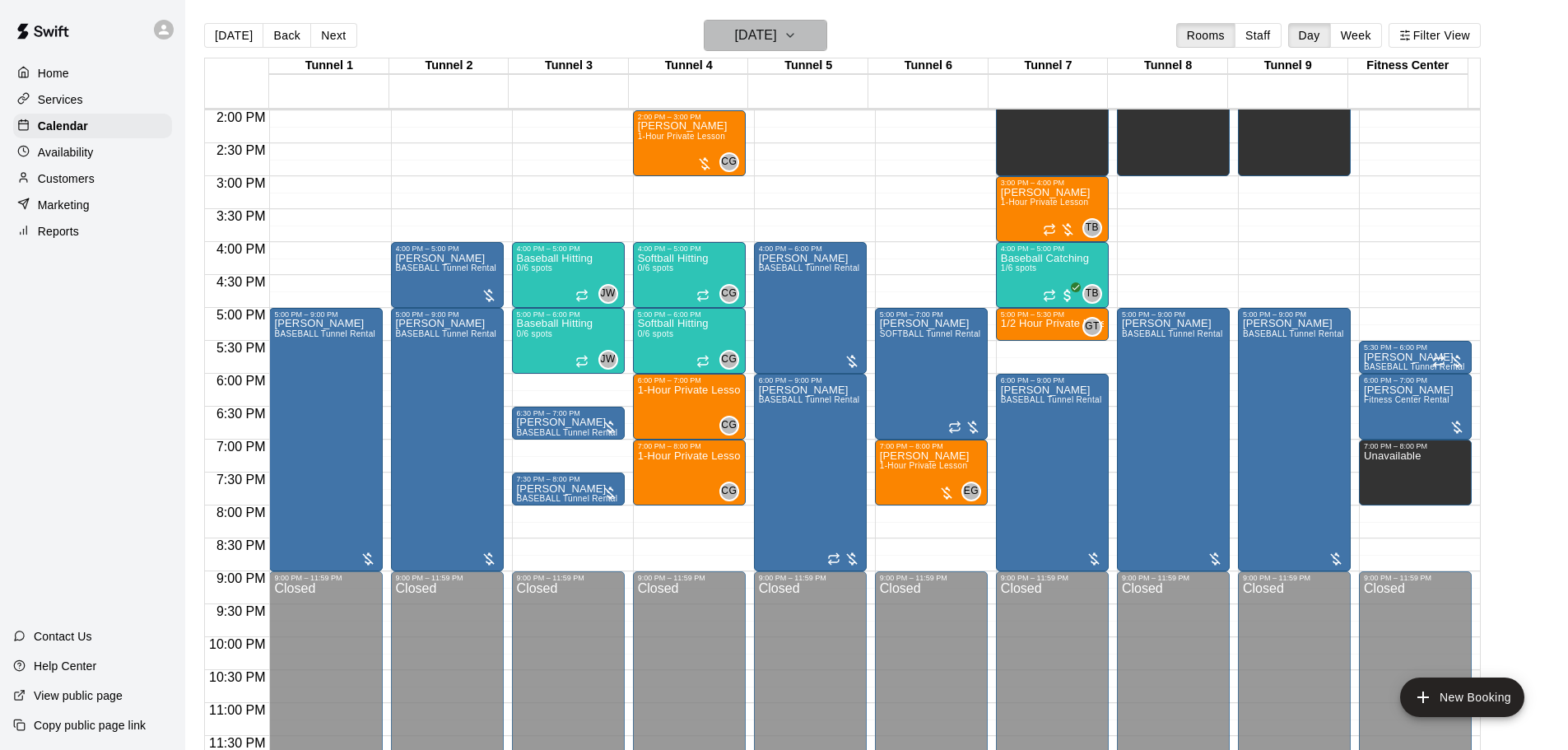
click at [772, 49] on button "[DATE]" at bounding box center [765, 36] width 123 height 32
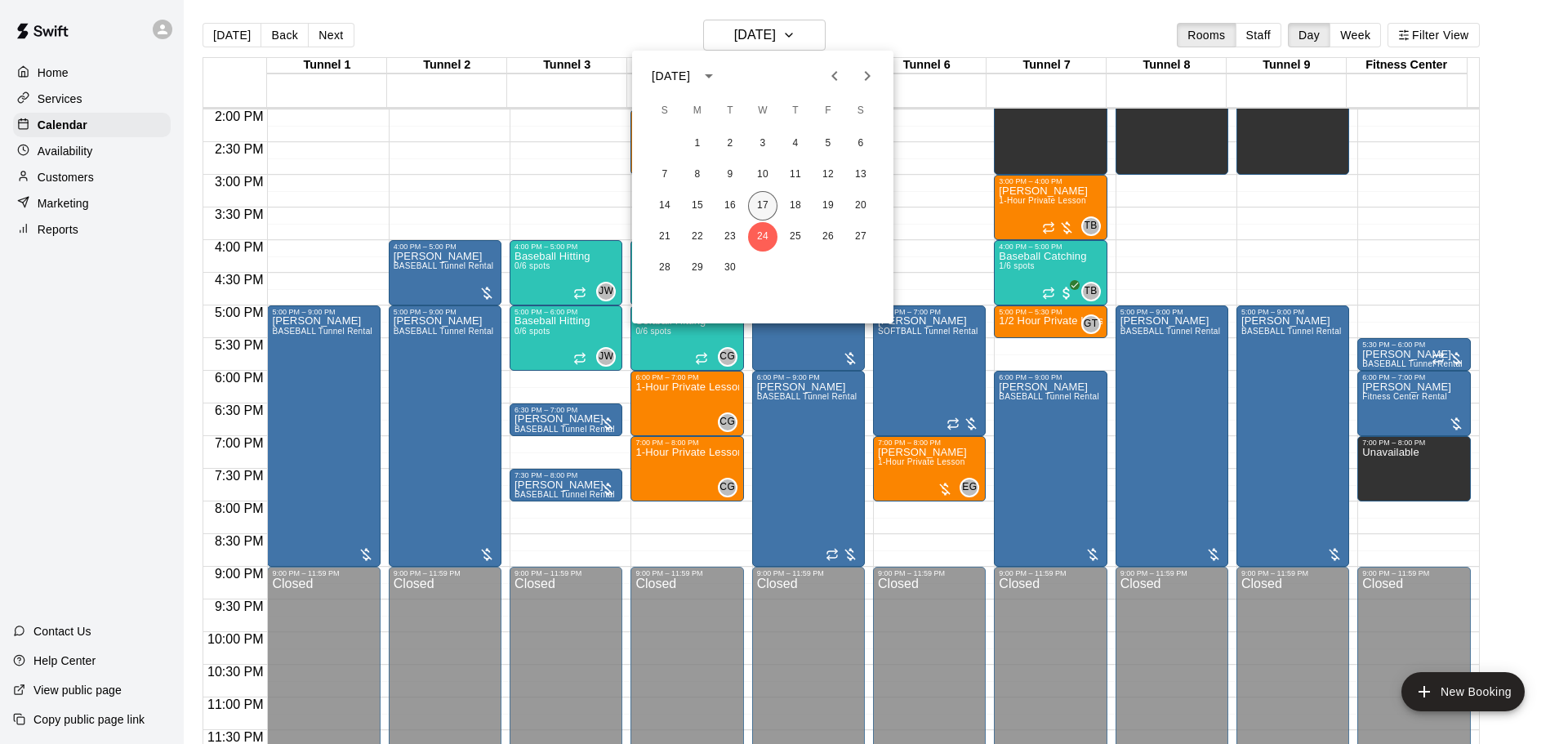
click at [750, 212] on button "17" at bounding box center [763, 205] width 30 height 30
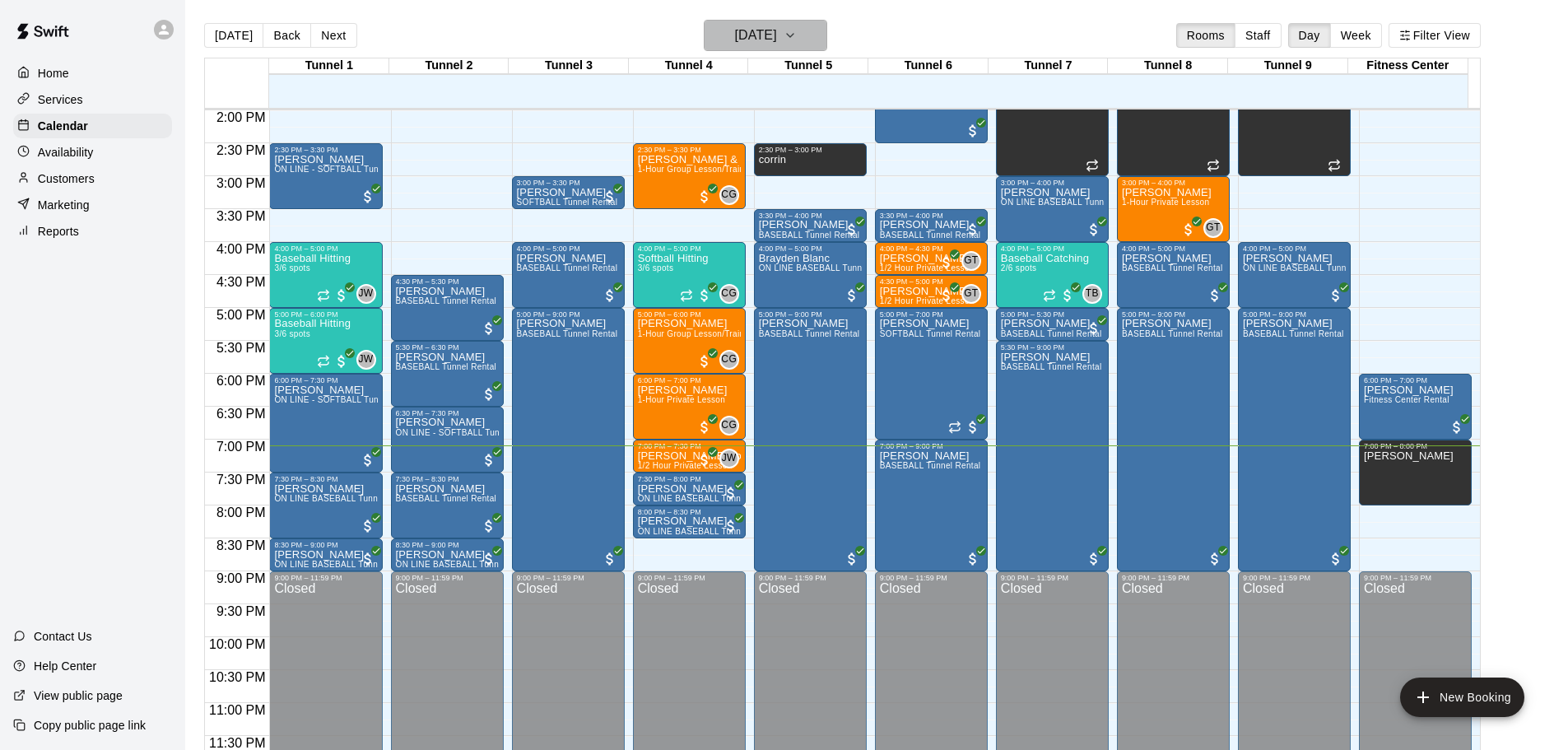
click at [746, 42] on h6 "[DATE]" at bounding box center [757, 36] width 42 height 23
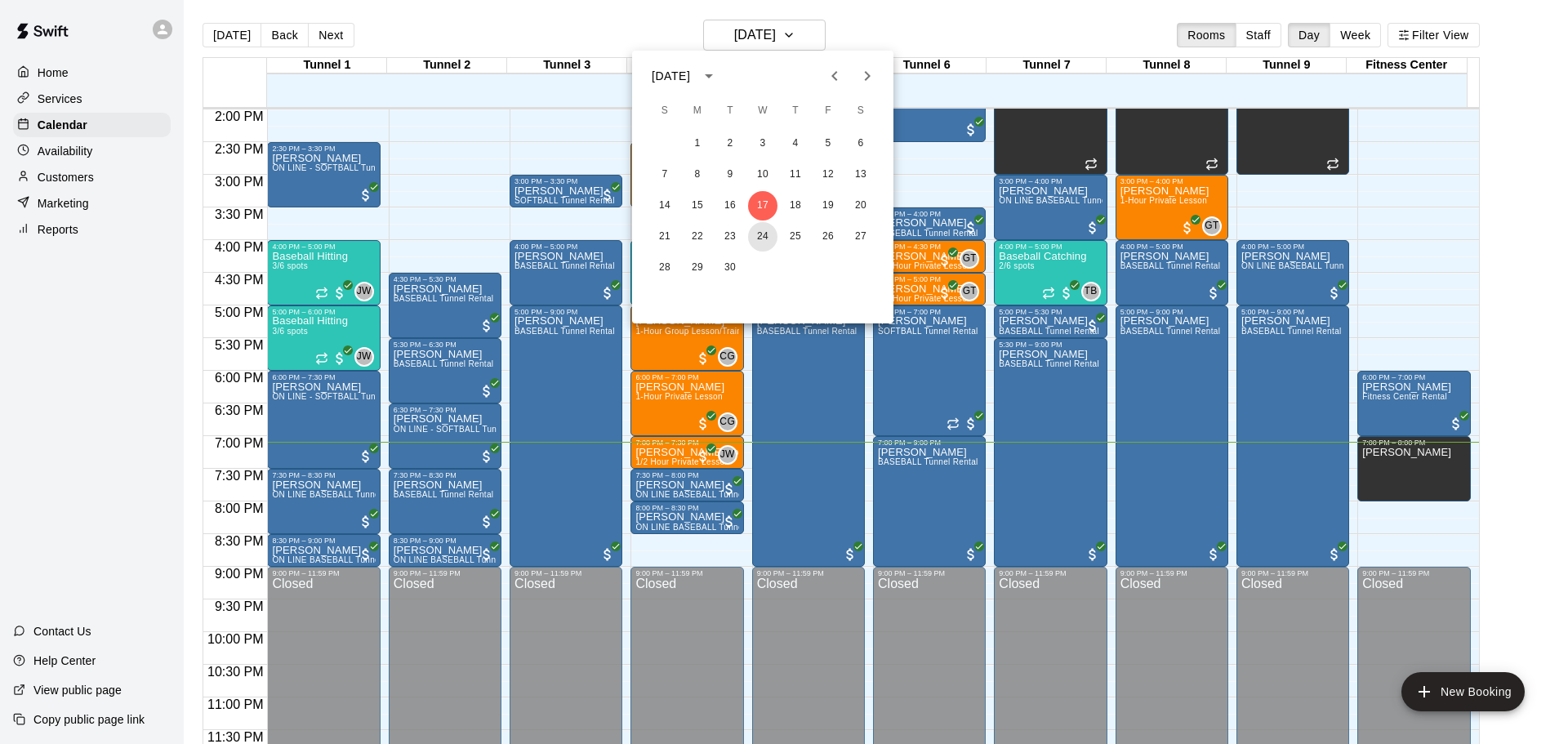
click at [769, 242] on button "24" at bounding box center [763, 237] width 30 height 30
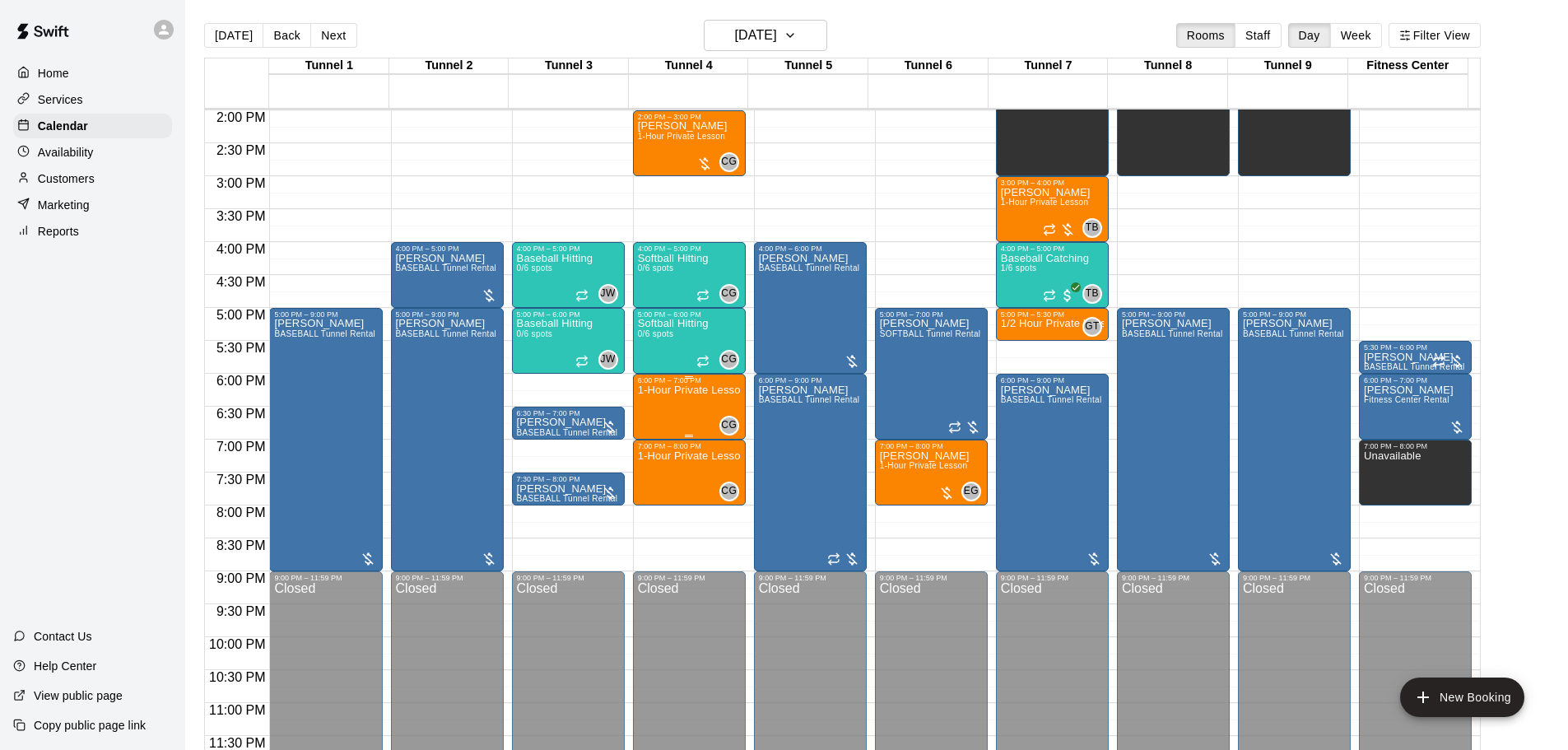
click at [691, 390] on p "1-Hour Private Lesson" at bounding box center [689, 390] width 103 height 0
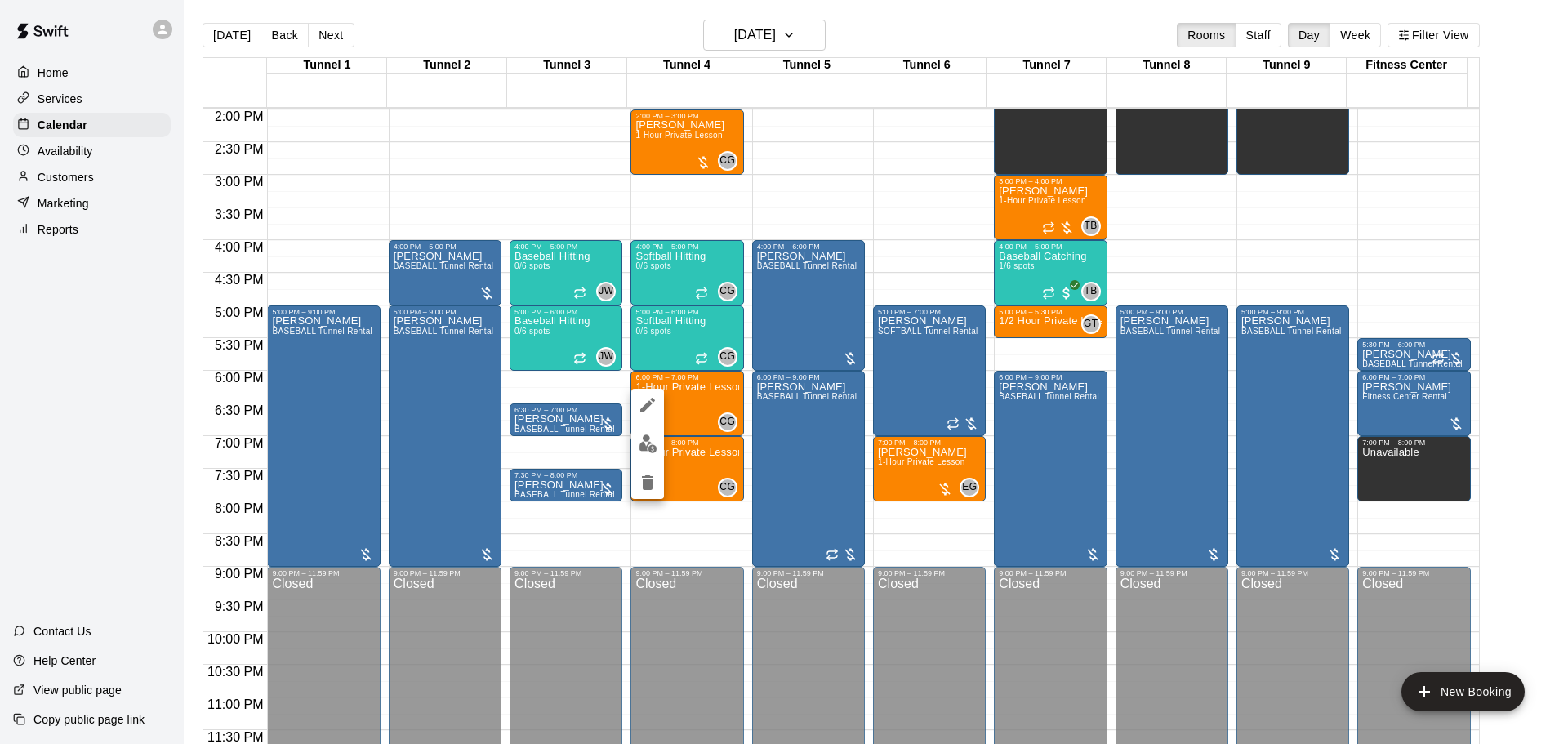
click at [651, 449] on img "edit" at bounding box center [648, 444] width 19 height 19
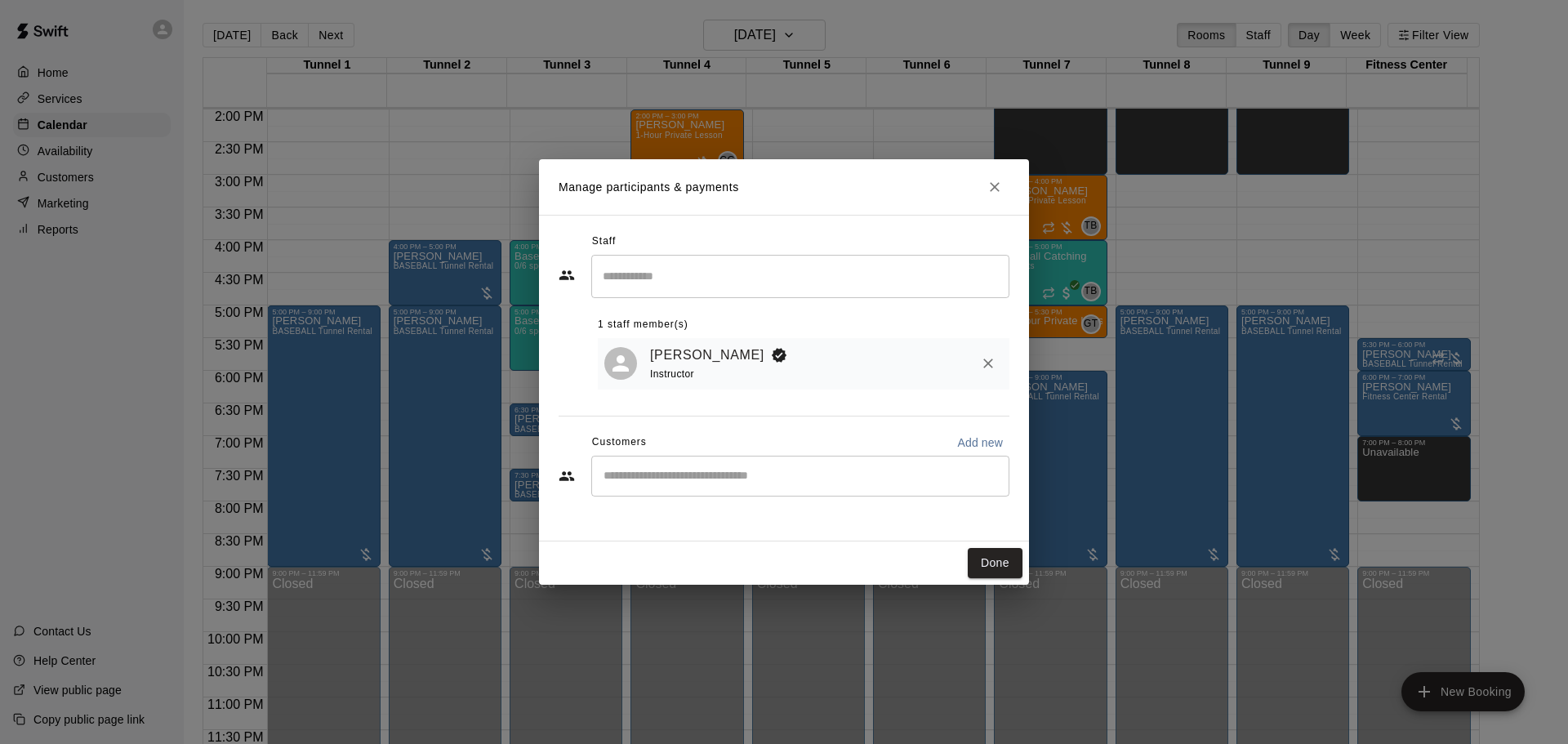
click at [684, 468] on div "​" at bounding box center [800, 476] width 418 height 41
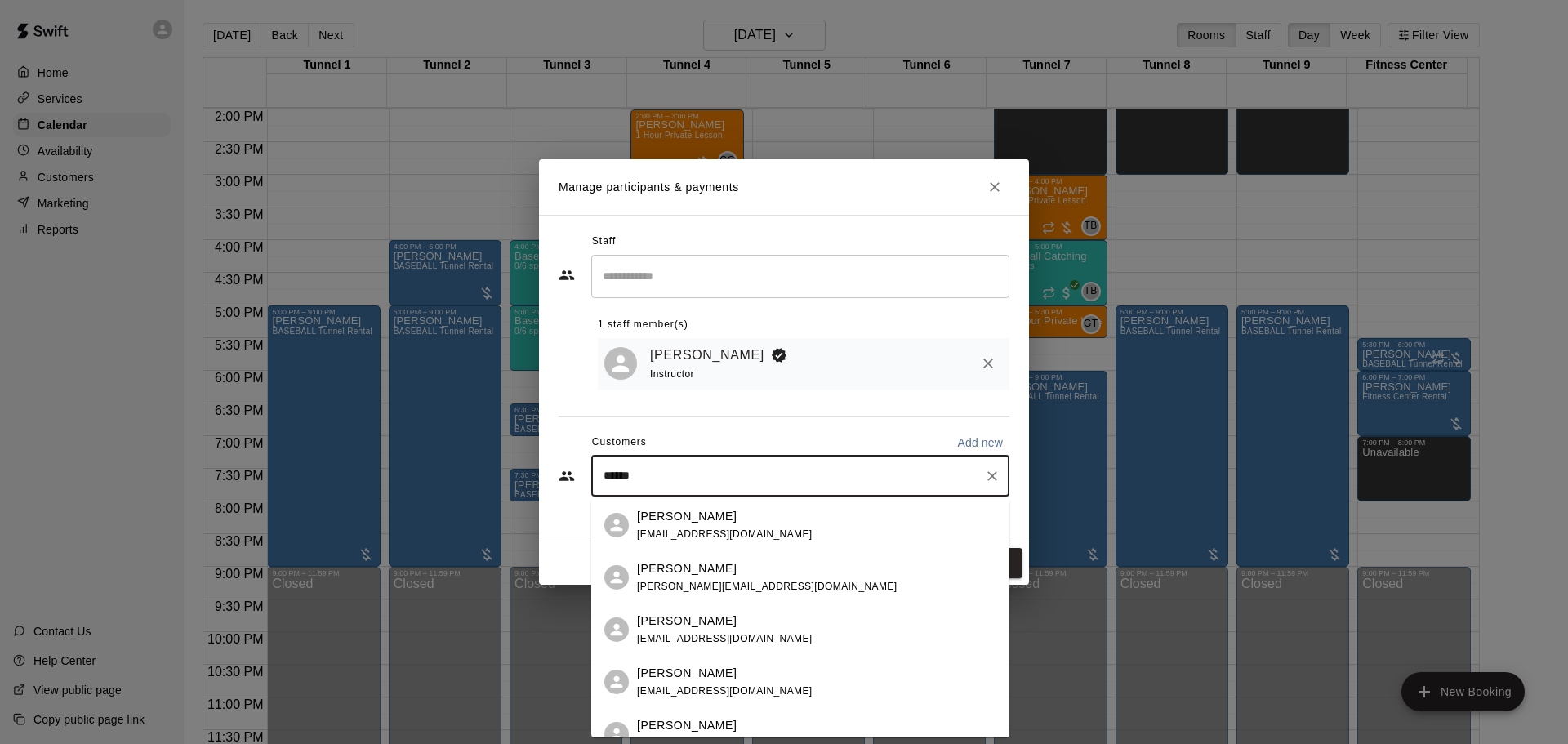
type input "*******"
click at [734, 528] on span "[EMAIL_ADDRESS][DOMAIN_NAME]" at bounding box center [725, 534] width 176 height 11
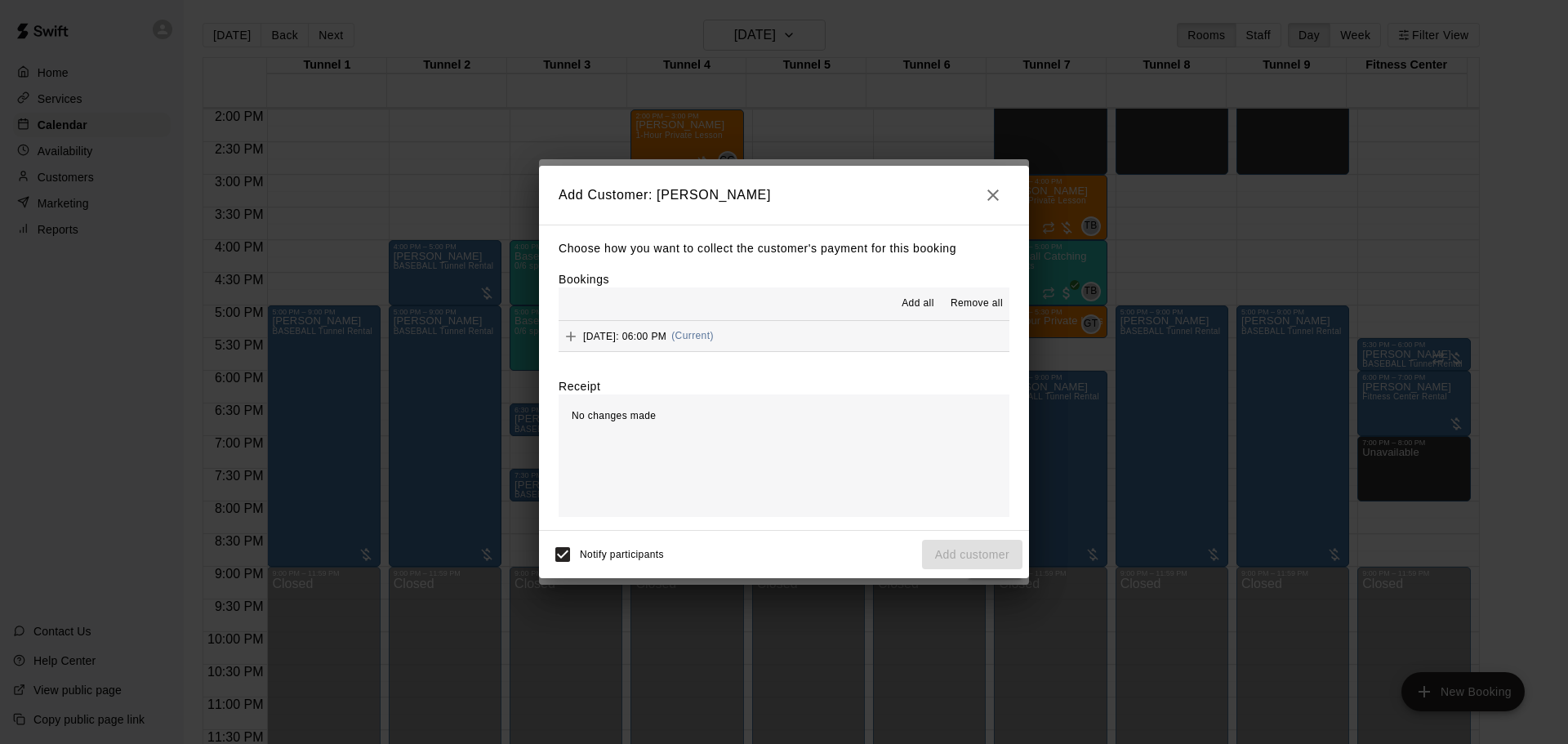
click at [714, 333] on span "(Current)" at bounding box center [692, 336] width 42 height 11
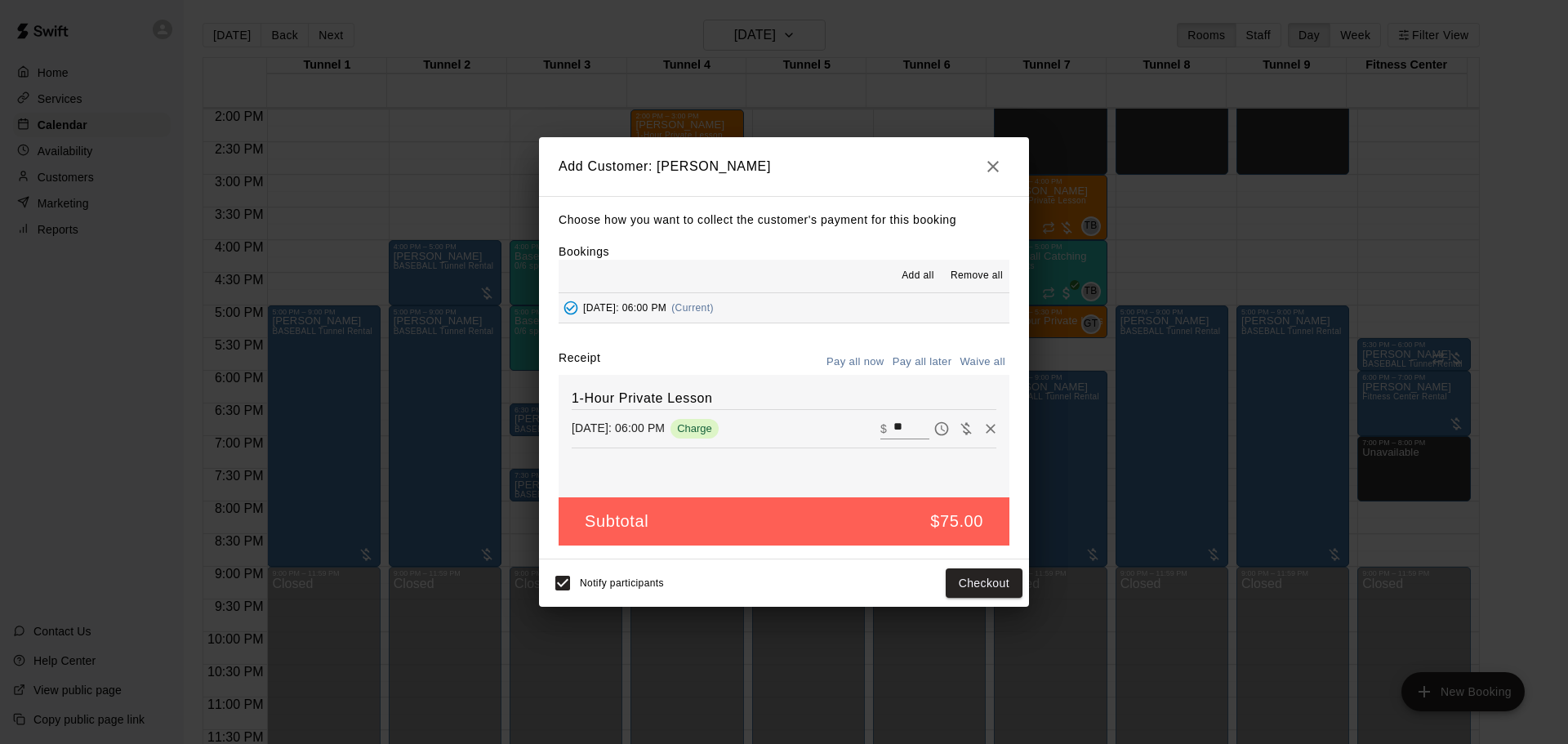
click at [914, 367] on button "Pay all later" at bounding box center [922, 362] width 68 height 26
click at [985, 588] on button "Add customer" at bounding box center [972, 584] width 100 height 31
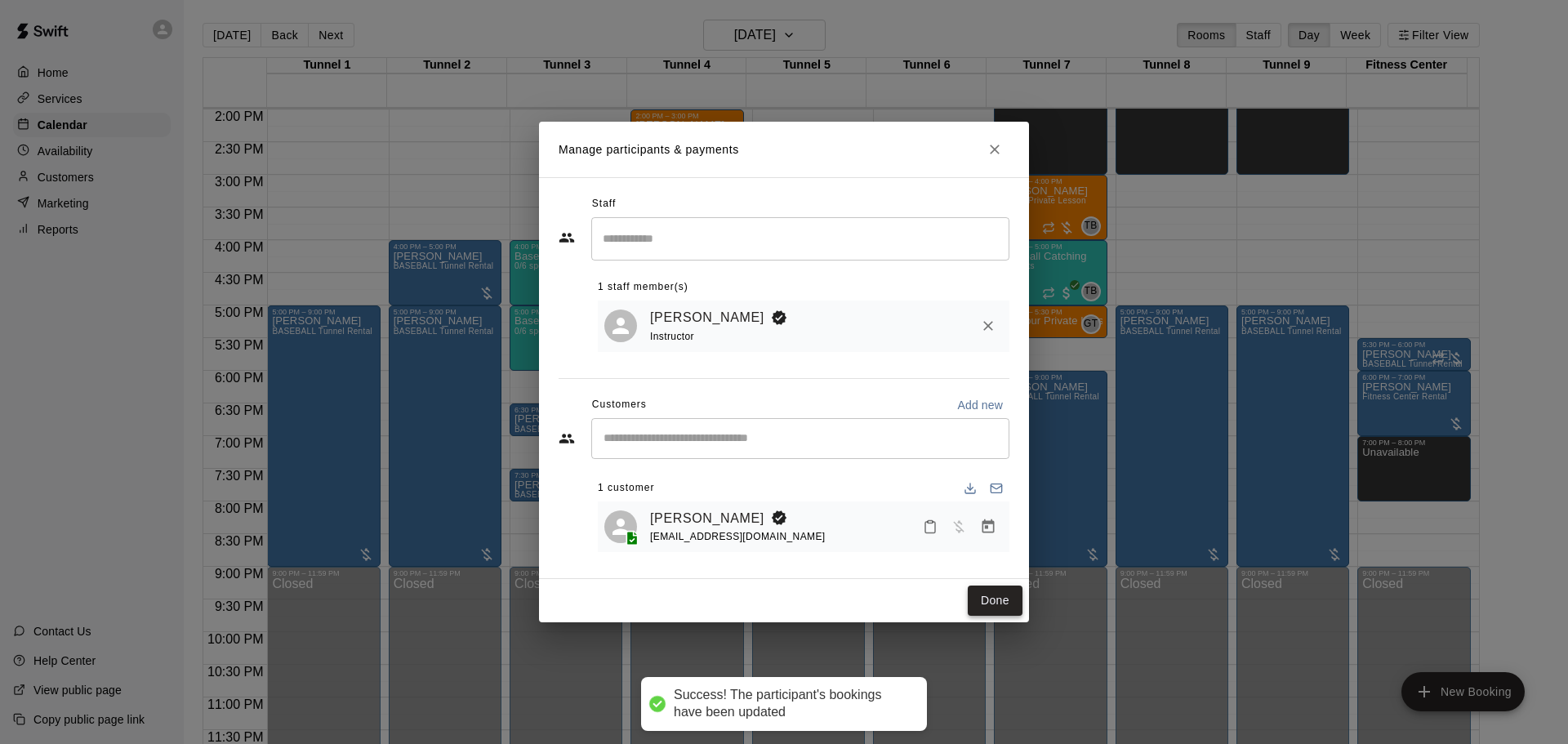
click at [986, 590] on button "Done" at bounding box center [995, 601] width 54 height 31
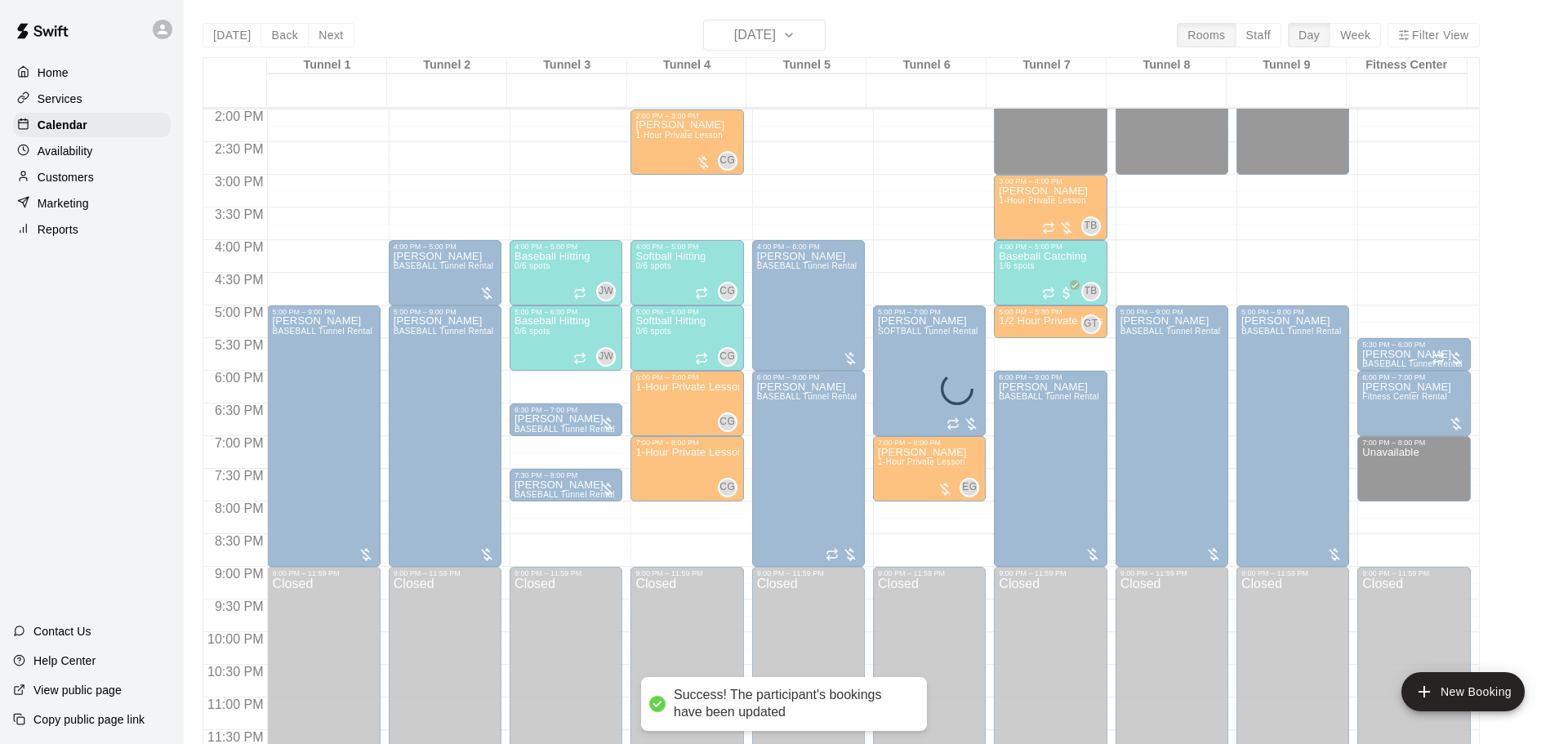
click at [999, 604] on div "Closed" at bounding box center [1050, 672] width 103 height 190
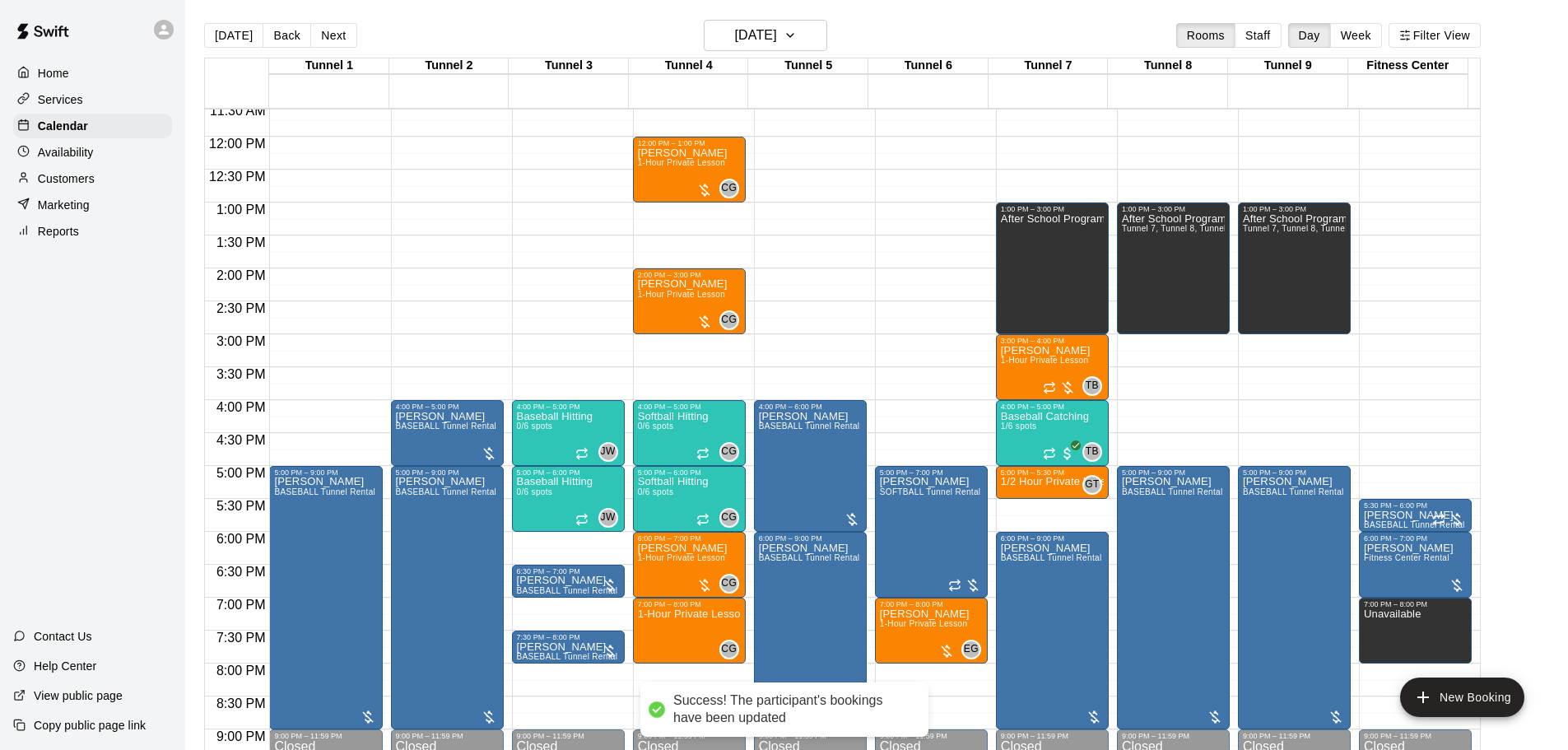
scroll to position [759, 0]
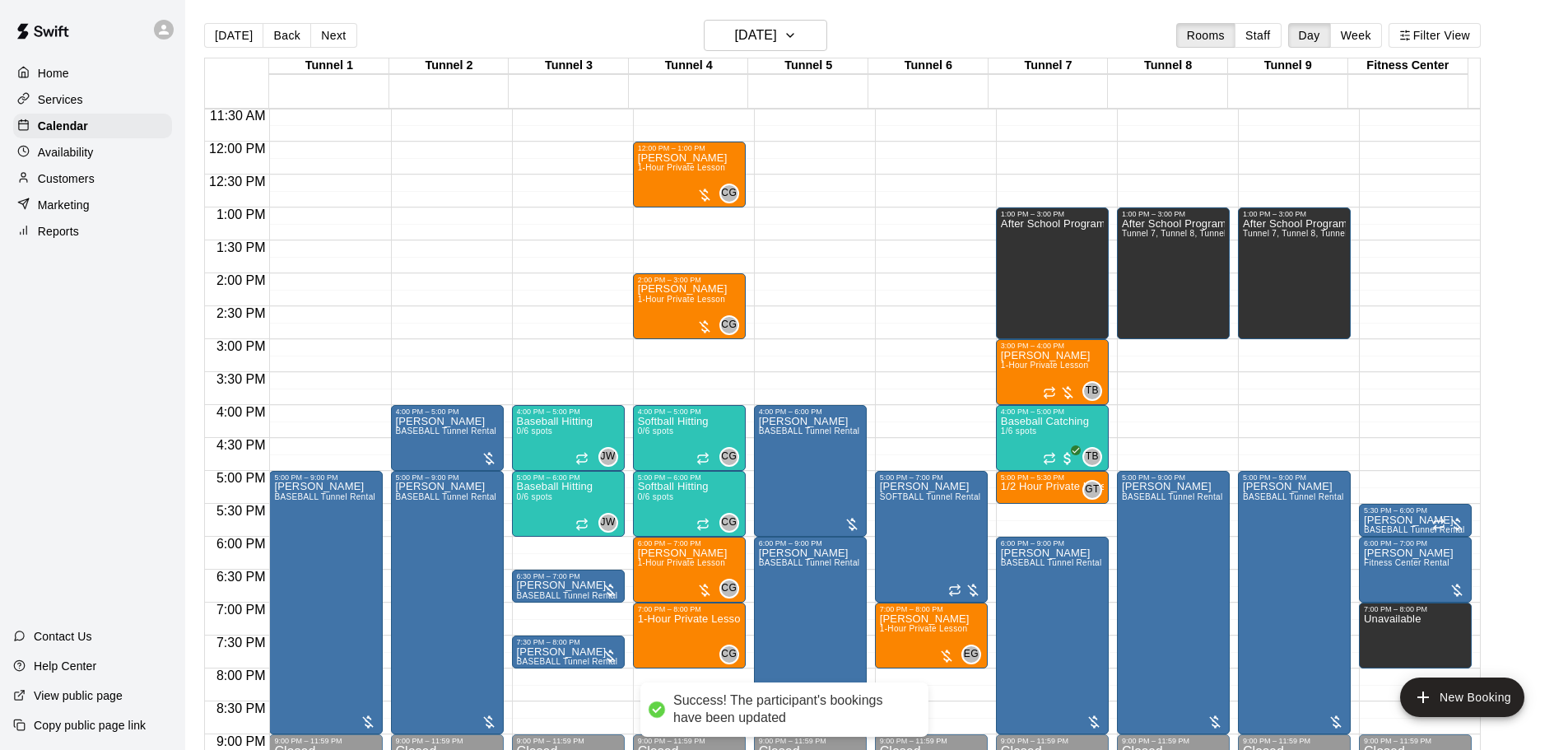
click at [236, 44] on button "[DATE]" at bounding box center [234, 36] width 60 height 25
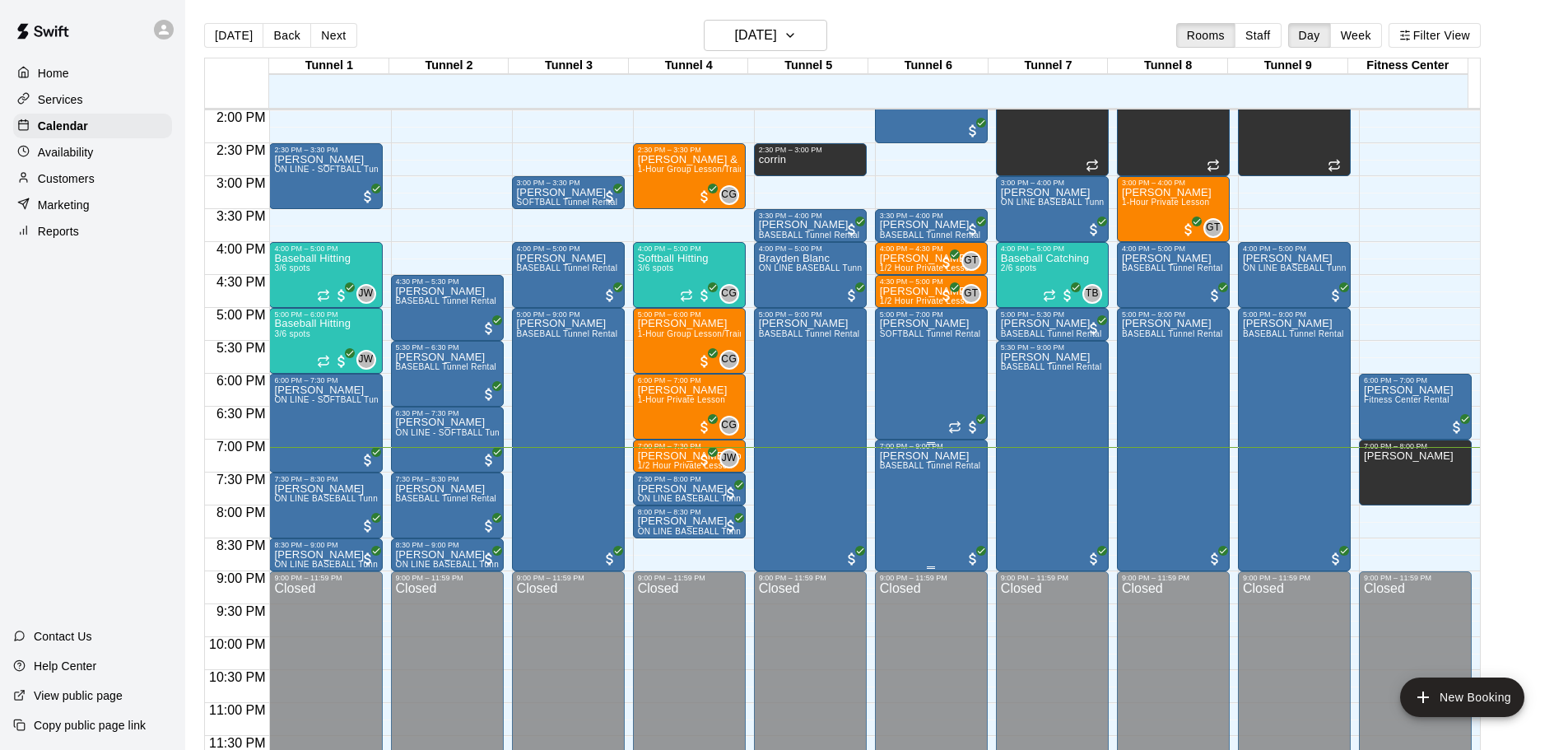
scroll to position [923, 0]
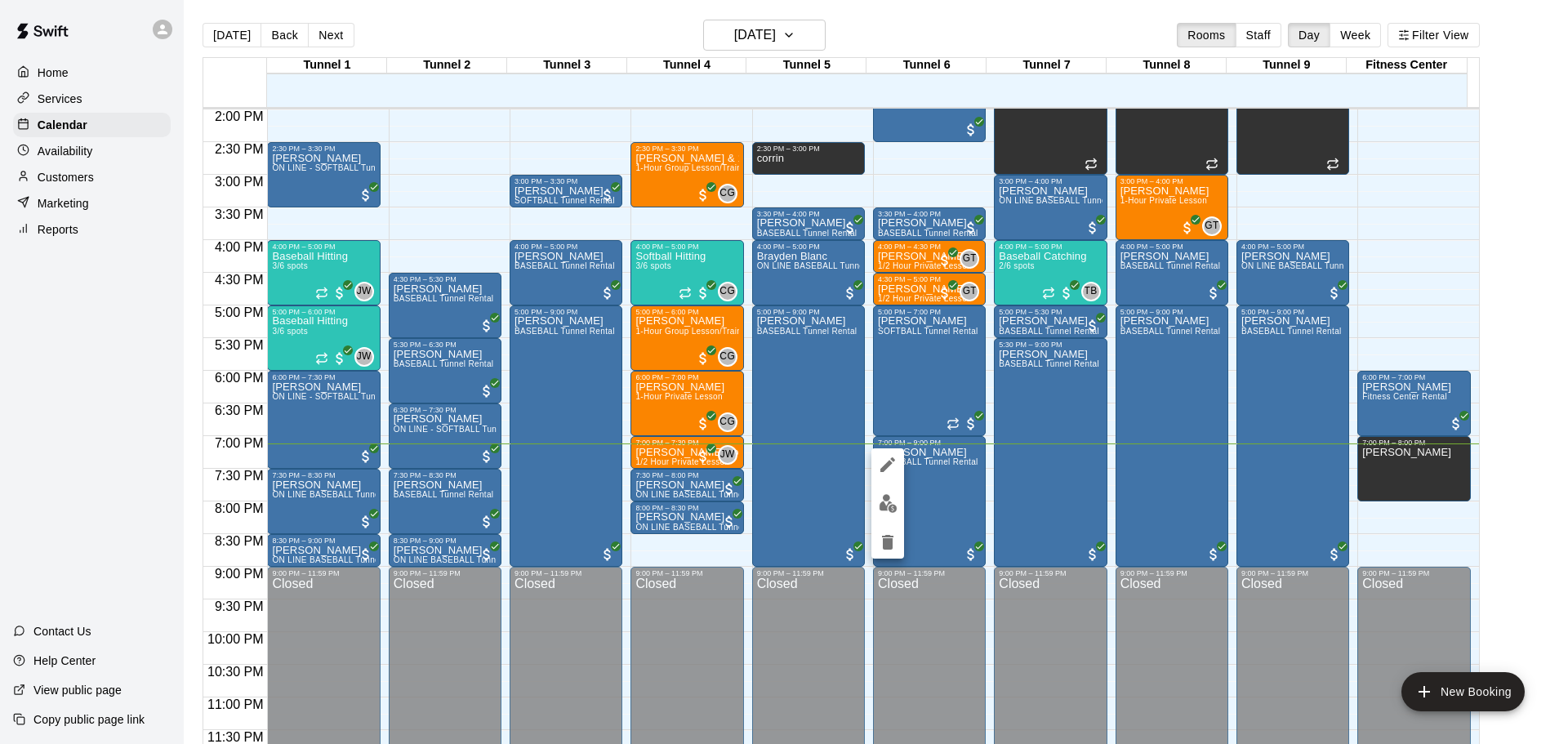
click at [880, 504] on img "edit" at bounding box center [888, 504] width 19 height 19
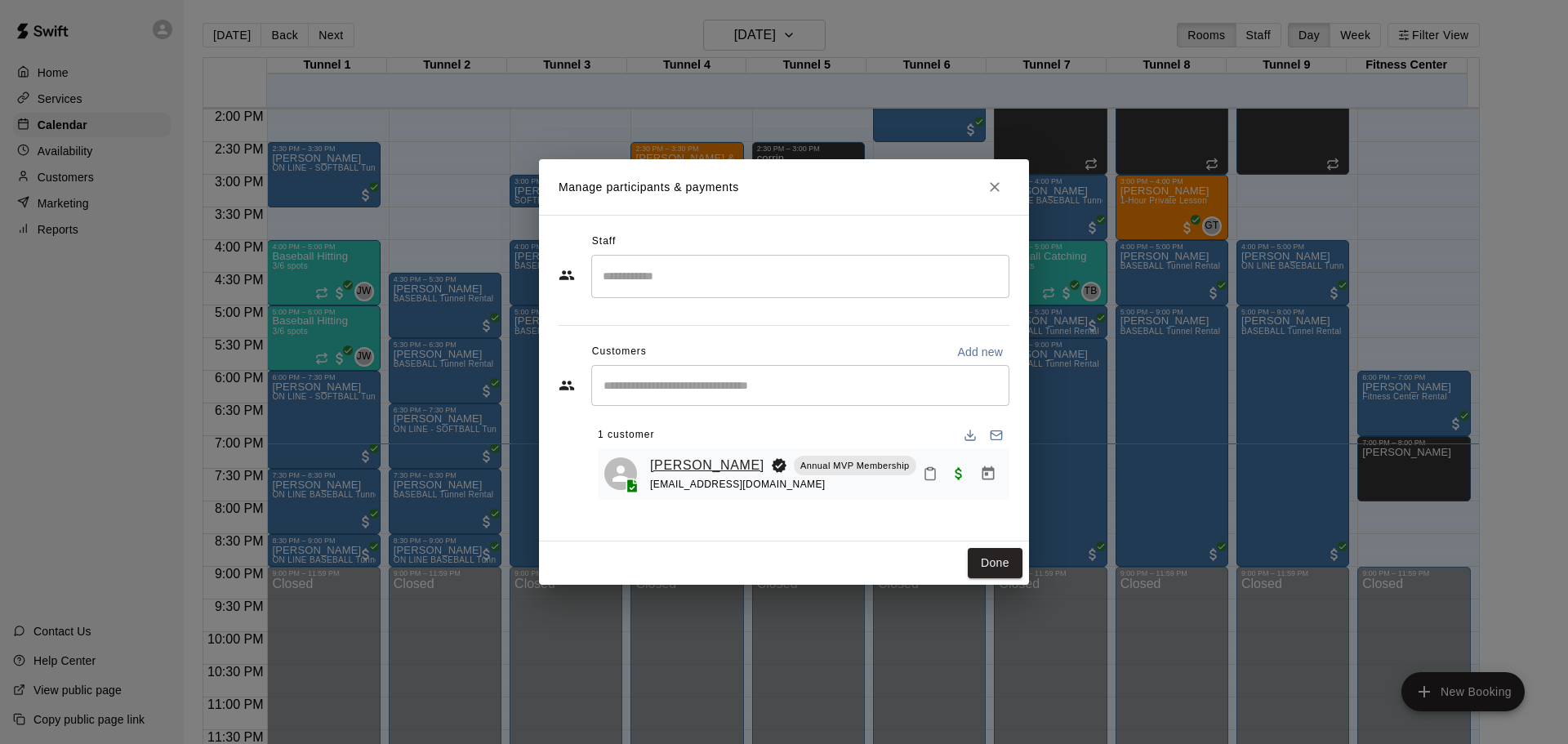
click at [677, 466] on link "[PERSON_NAME]" at bounding box center [708, 465] width 115 height 21
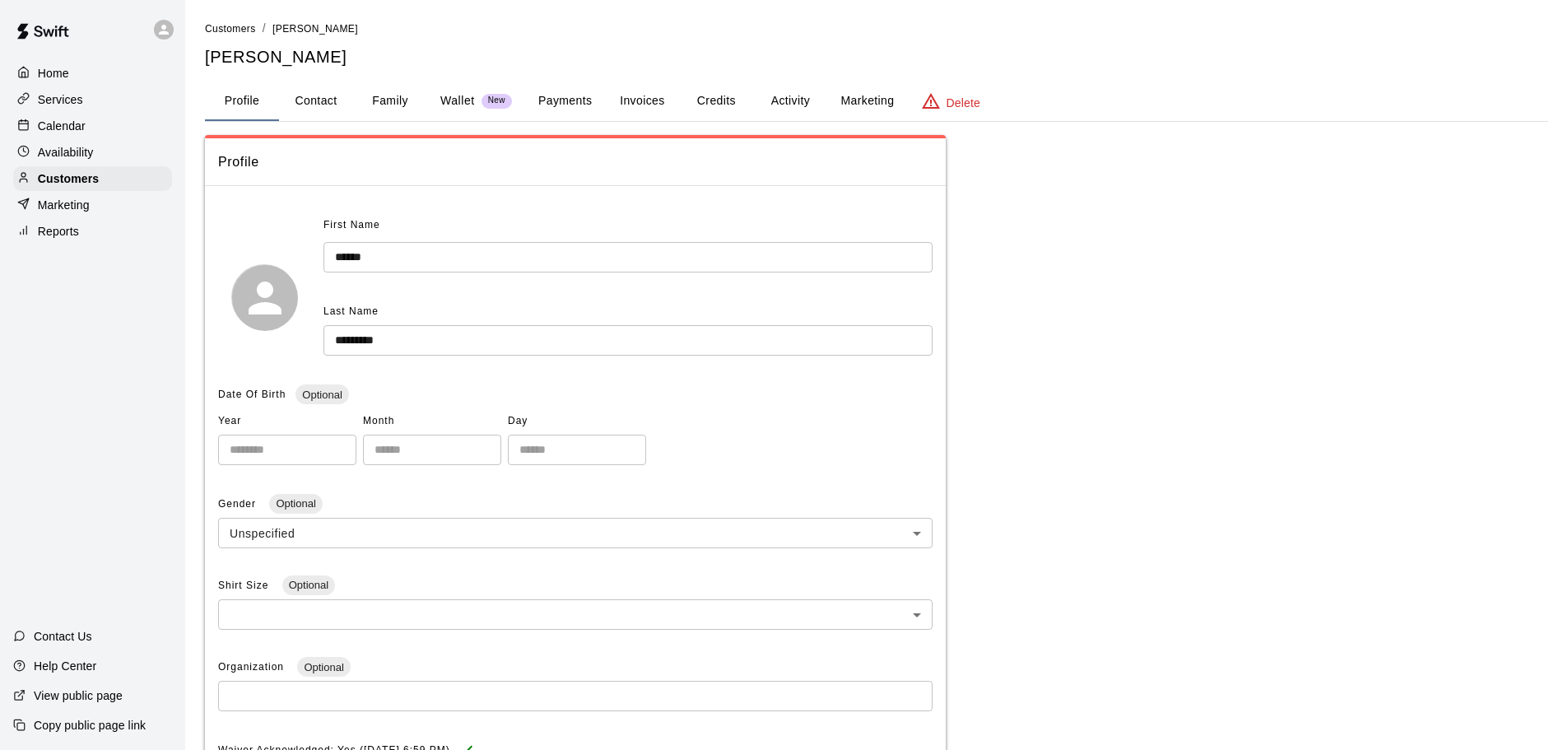
click at [593, 83] on button "Payments" at bounding box center [565, 101] width 80 height 39
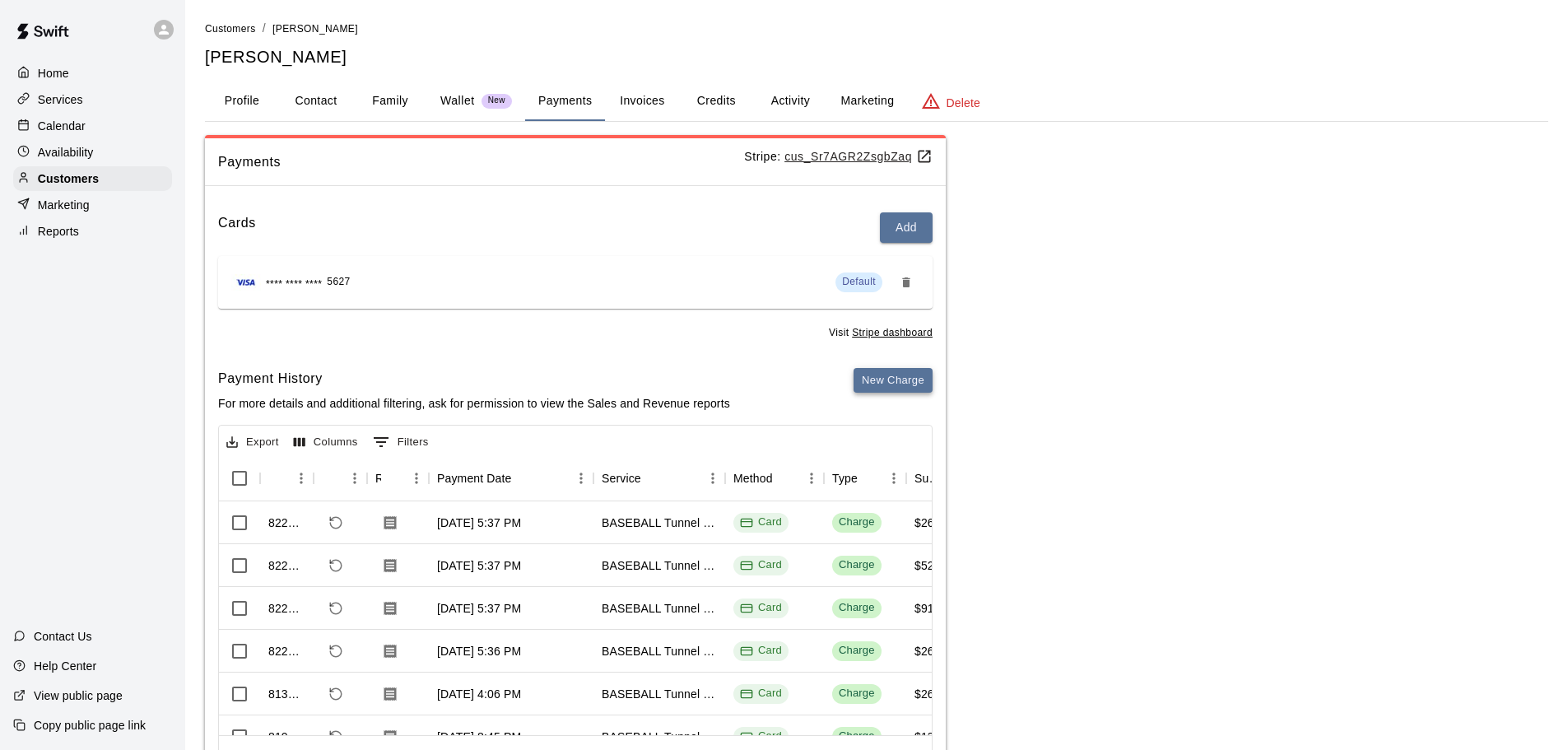
drag, startPoint x: 888, startPoint y: 367, endPoint x: 894, endPoint y: 391, distance: 24.7
click at [890, 381] on div "Cards Add **** **** **** 5627 Default Visit Stripe dashboard Payment History Fo…" at bounding box center [576, 499] width 741 height 600
click at [894, 385] on button "New Charge" at bounding box center [893, 380] width 79 height 26
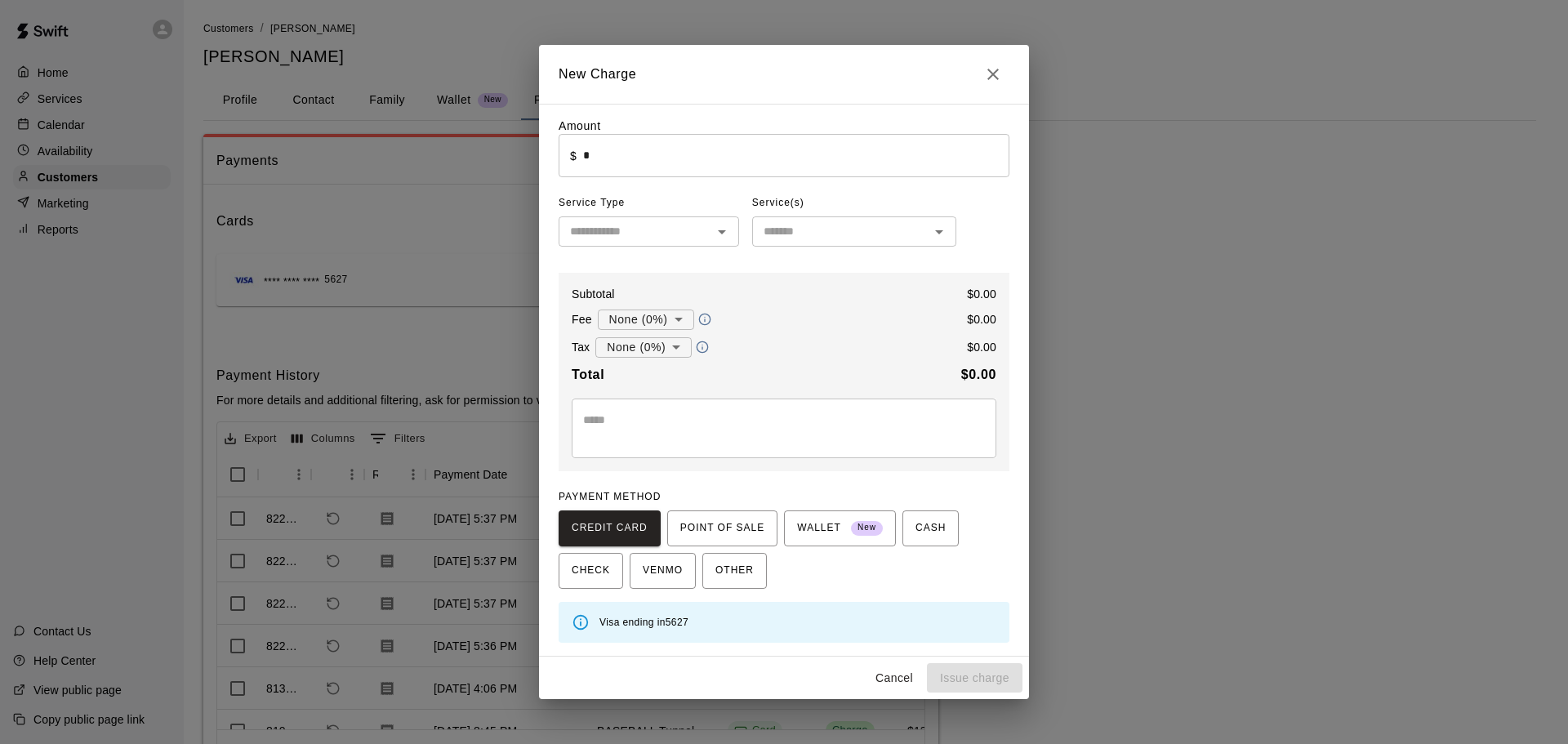
click at [631, 241] on input "text" at bounding box center [635, 231] width 144 height 20
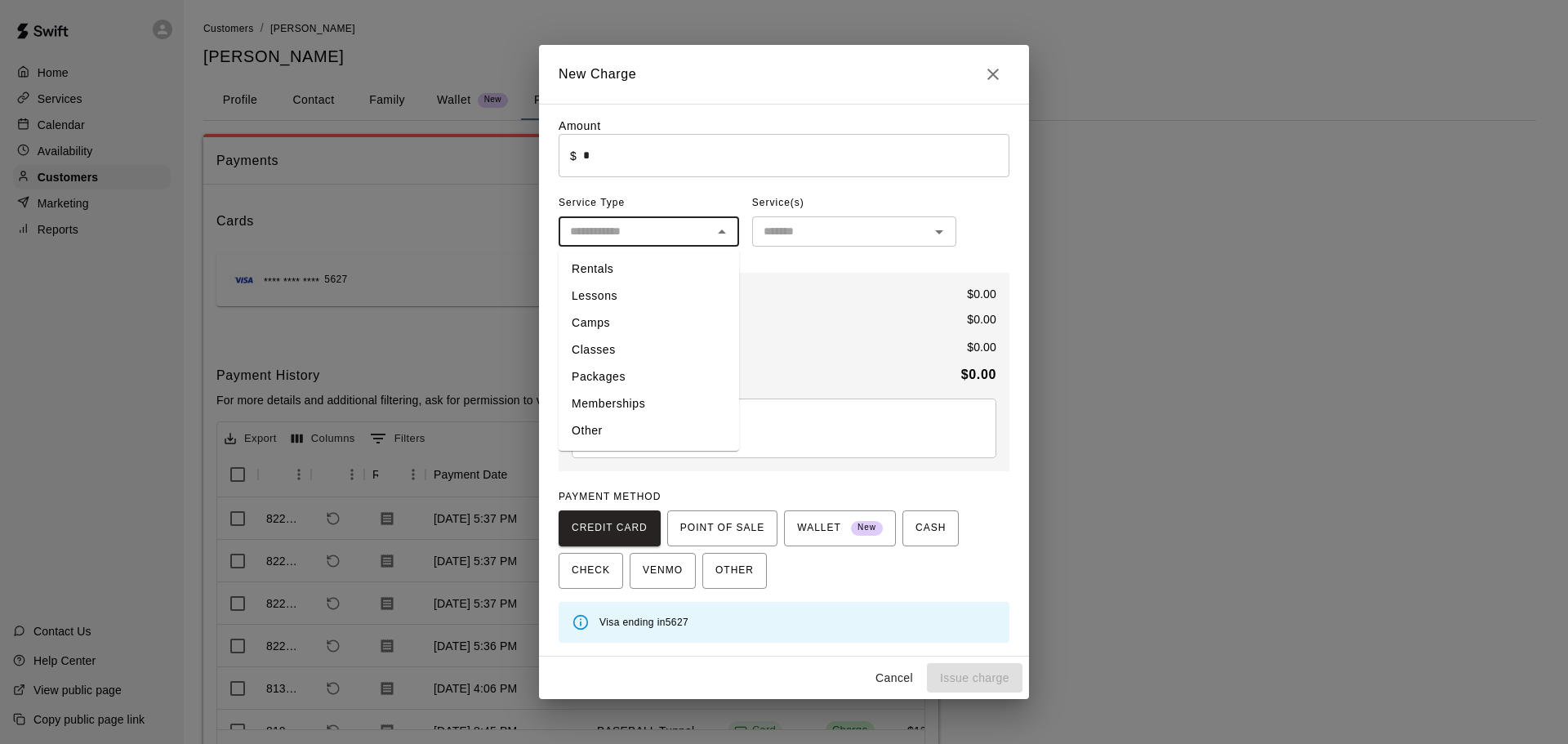
click at [607, 422] on li "Other" at bounding box center [648, 431] width 180 height 27
type input "*****"
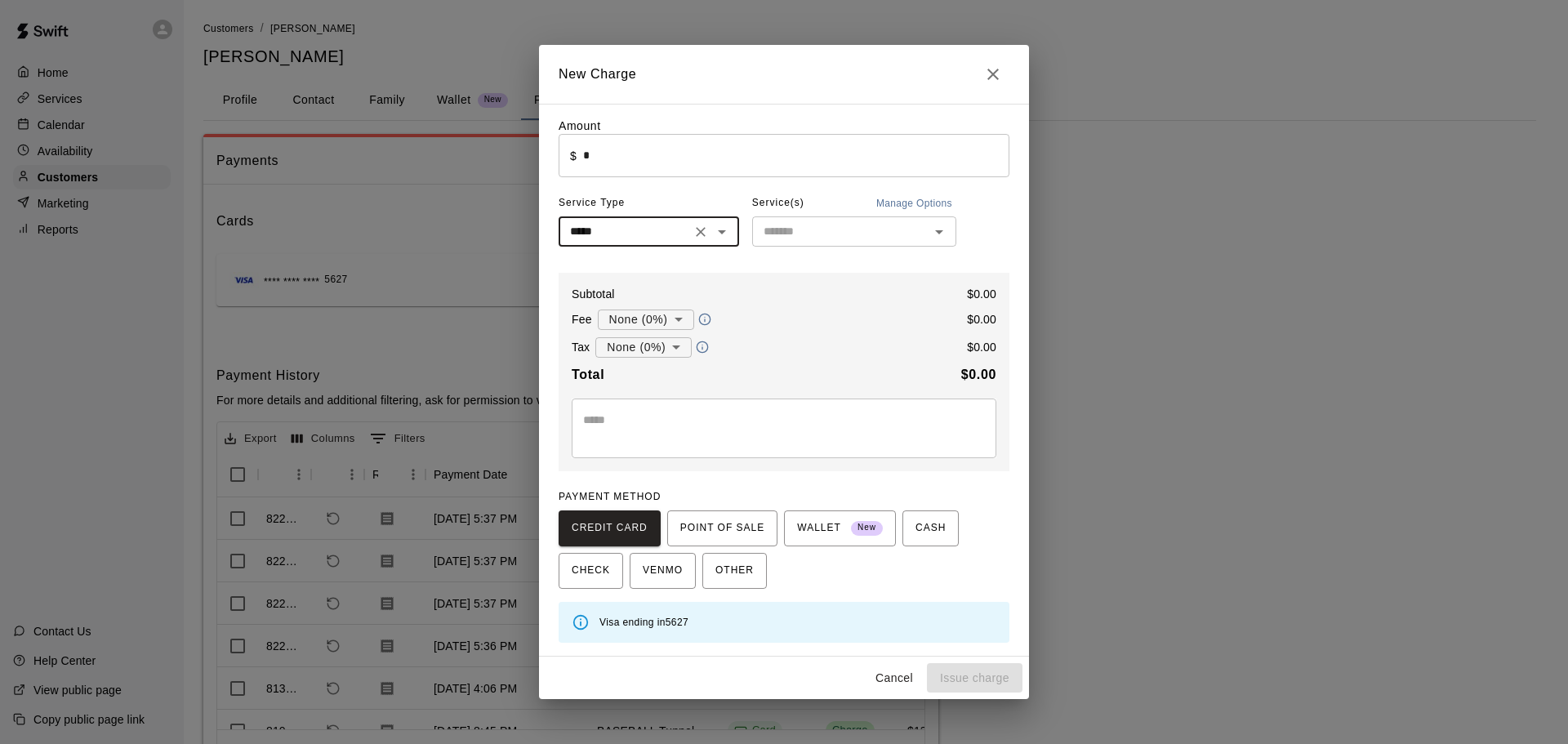
click at [781, 233] on input "text" at bounding box center [840, 231] width 167 height 20
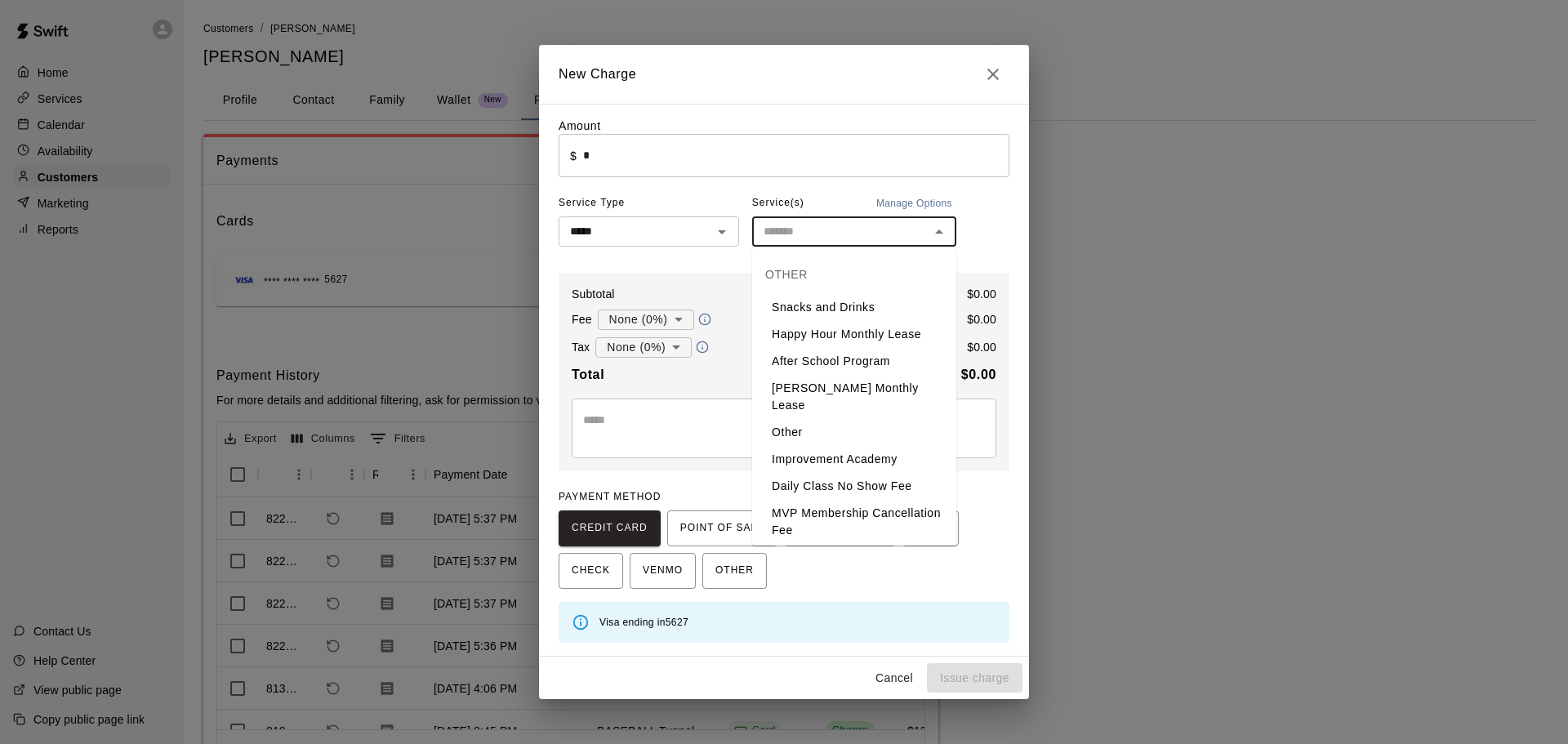
click at [805, 302] on li "Snacks and Drinks" at bounding box center [855, 308] width 204 height 27
type input "**********"
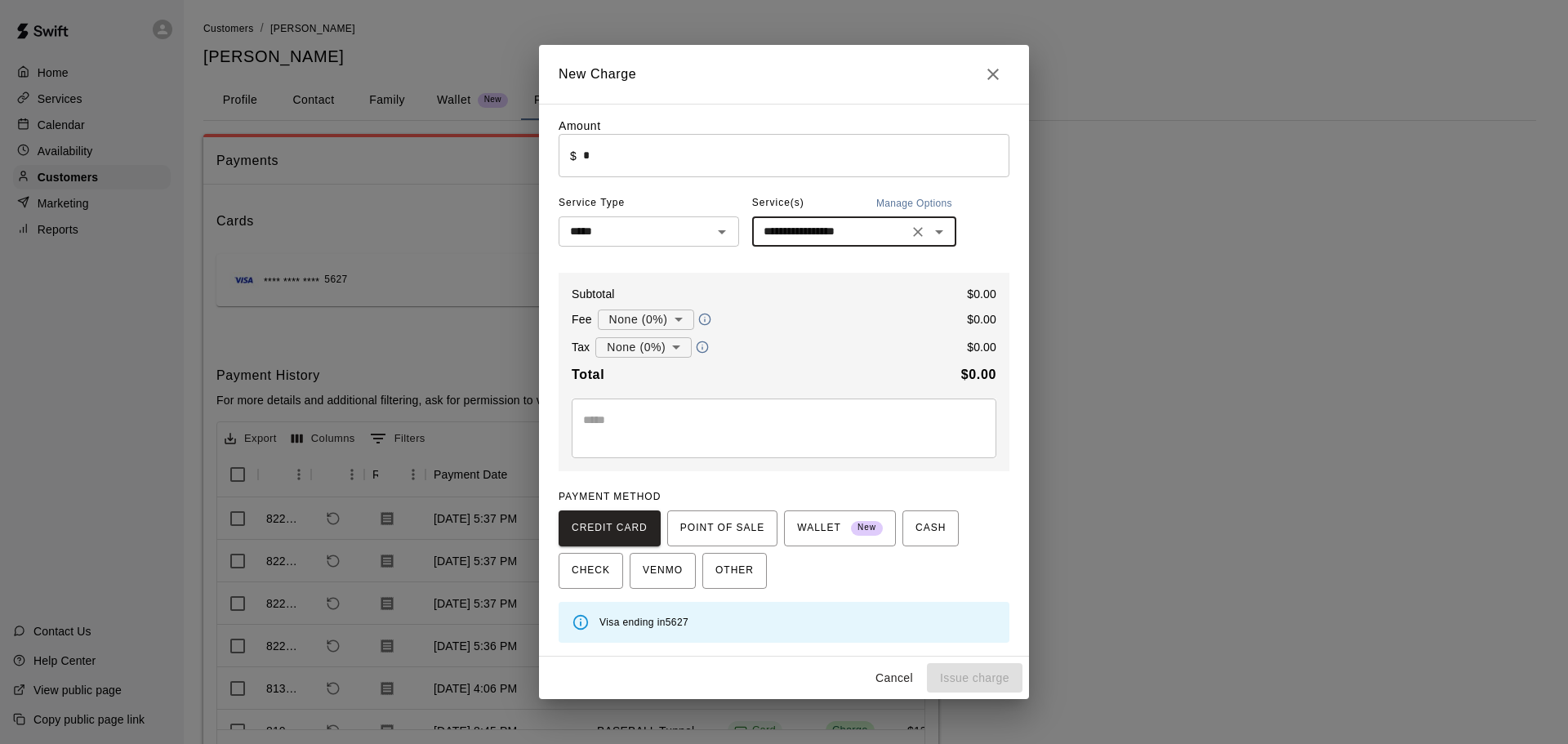
click at [632, 429] on textarea at bounding box center [784, 428] width 402 height 32
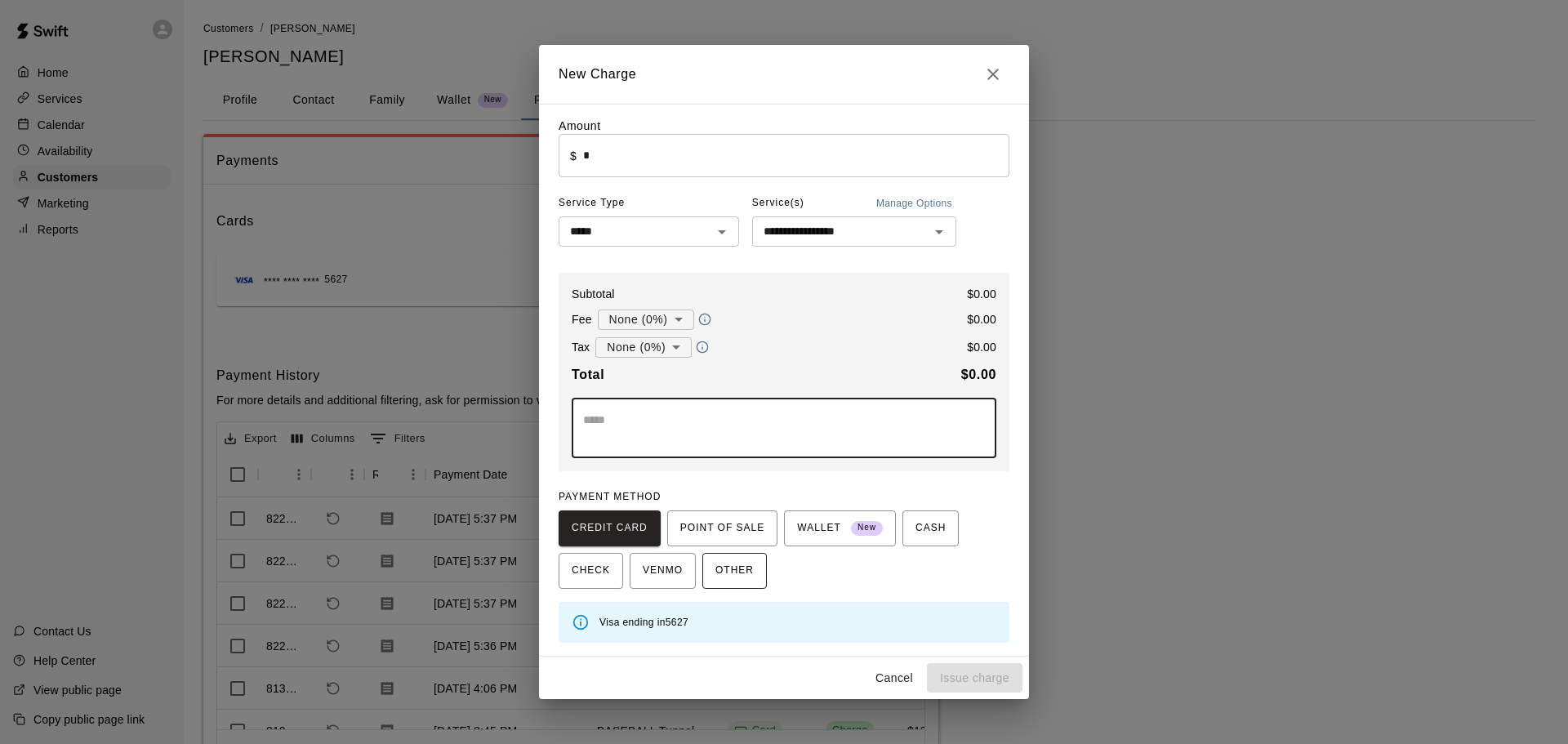
click at [754, 580] on button "OTHER" at bounding box center [735, 571] width 65 height 36
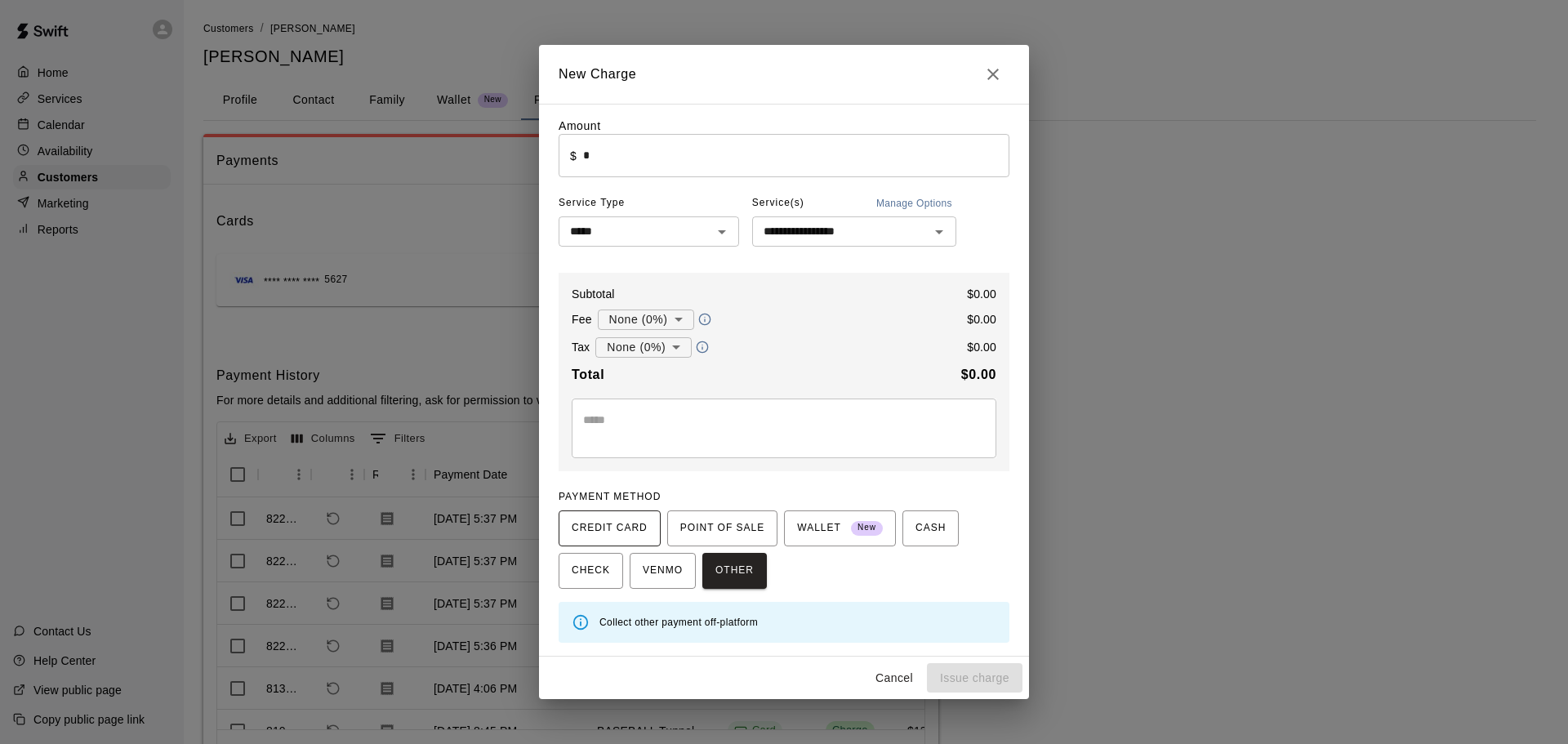
click at [623, 527] on span "CREDIT CARD" at bounding box center [610, 528] width 76 height 26
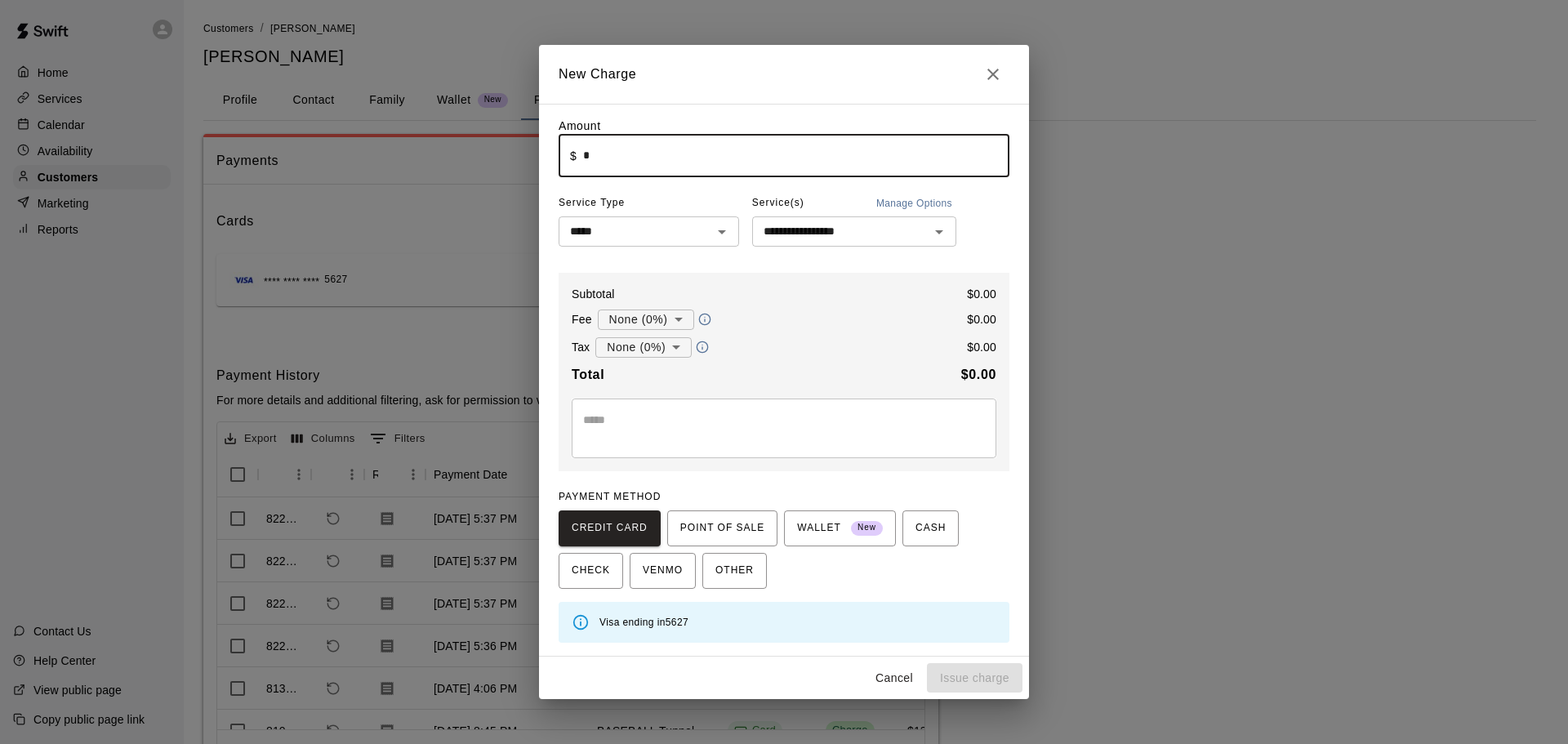
click at [657, 166] on input "*" at bounding box center [796, 155] width 427 height 43
click at [584, 156] on input "****" at bounding box center [796, 155] width 427 height 43
click at [586, 156] on input "****" at bounding box center [796, 155] width 427 height 43
click at [588, 158] on input "****" at bounding box center [796, 155] width 427 height 43
click at [968, 667] on button "Issue charge" at bounding box center [975, 679] width 95 height 31
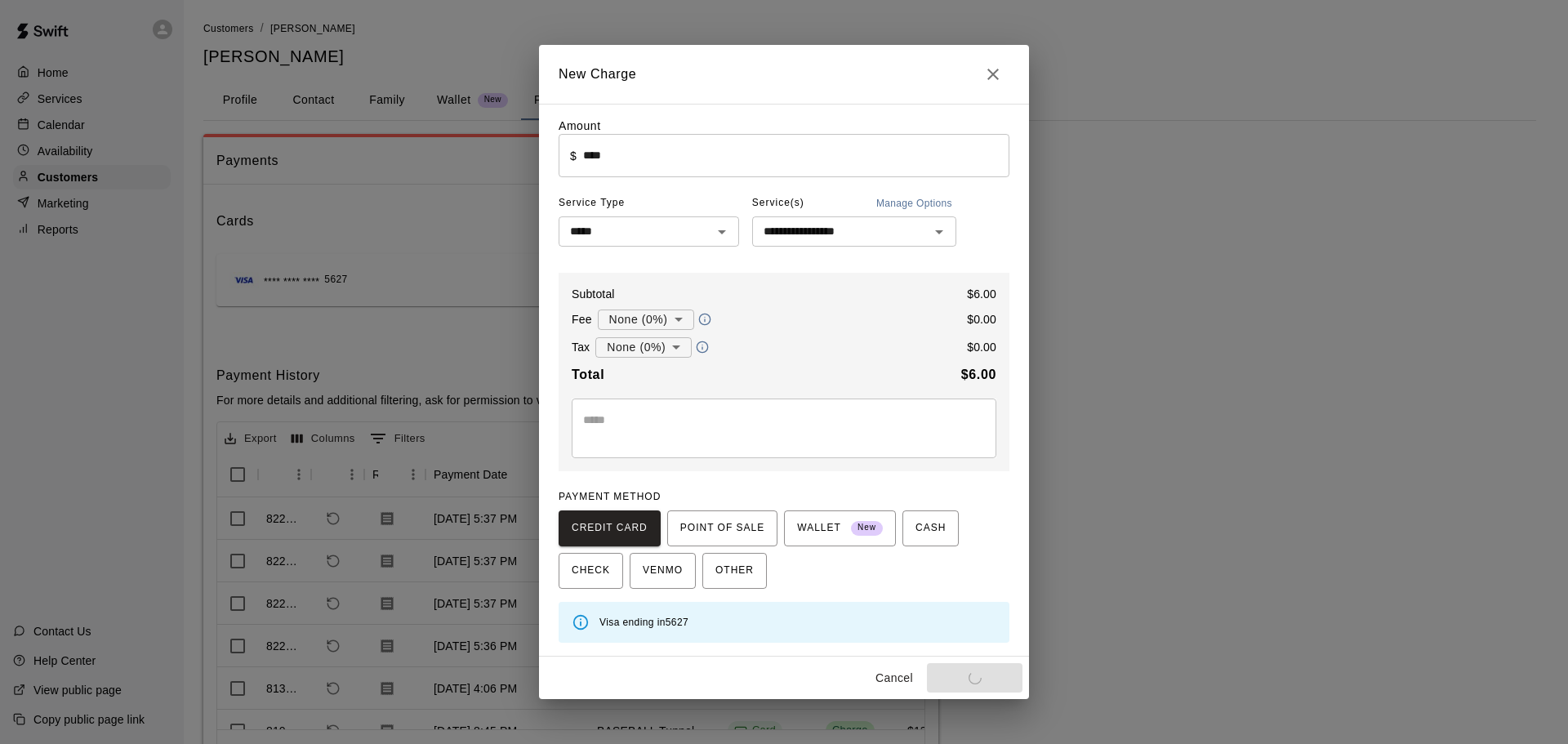
type input "*"
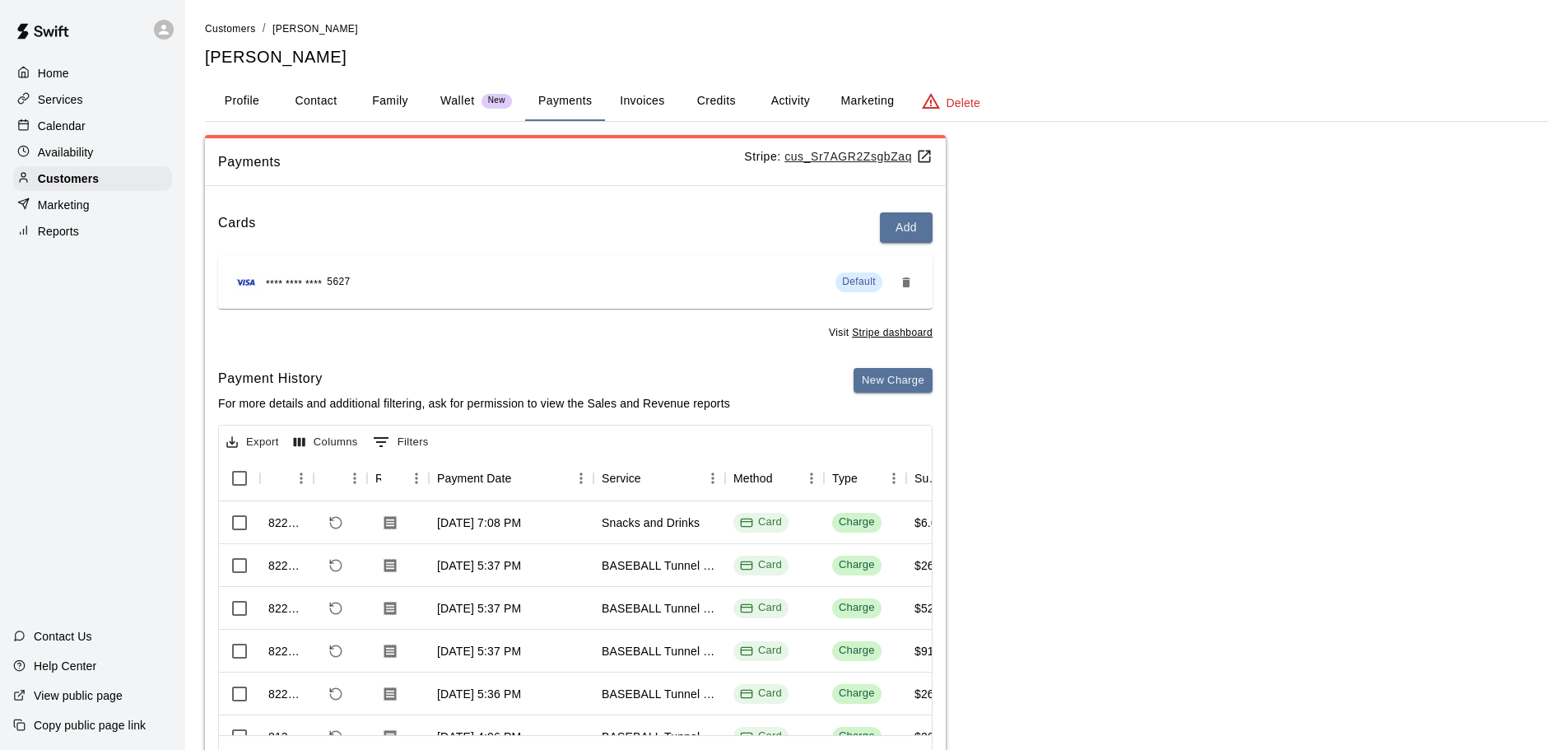
click at [54, 122] on p "Calendar" at bounding box center [62, 125] width 48 height 16
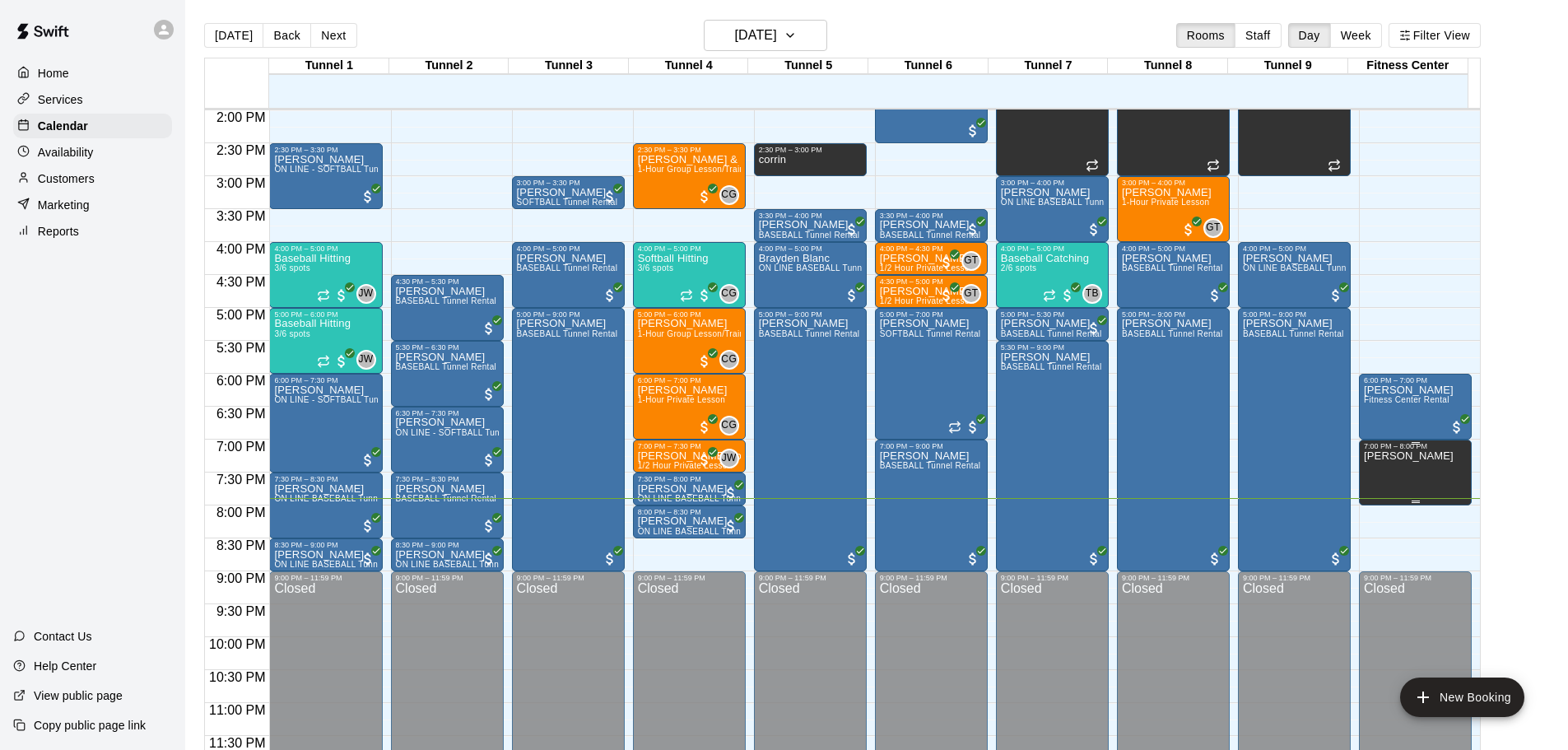
scroll to position [923, 0]
